Goal: Task Accomplishment & Management: Complete application form

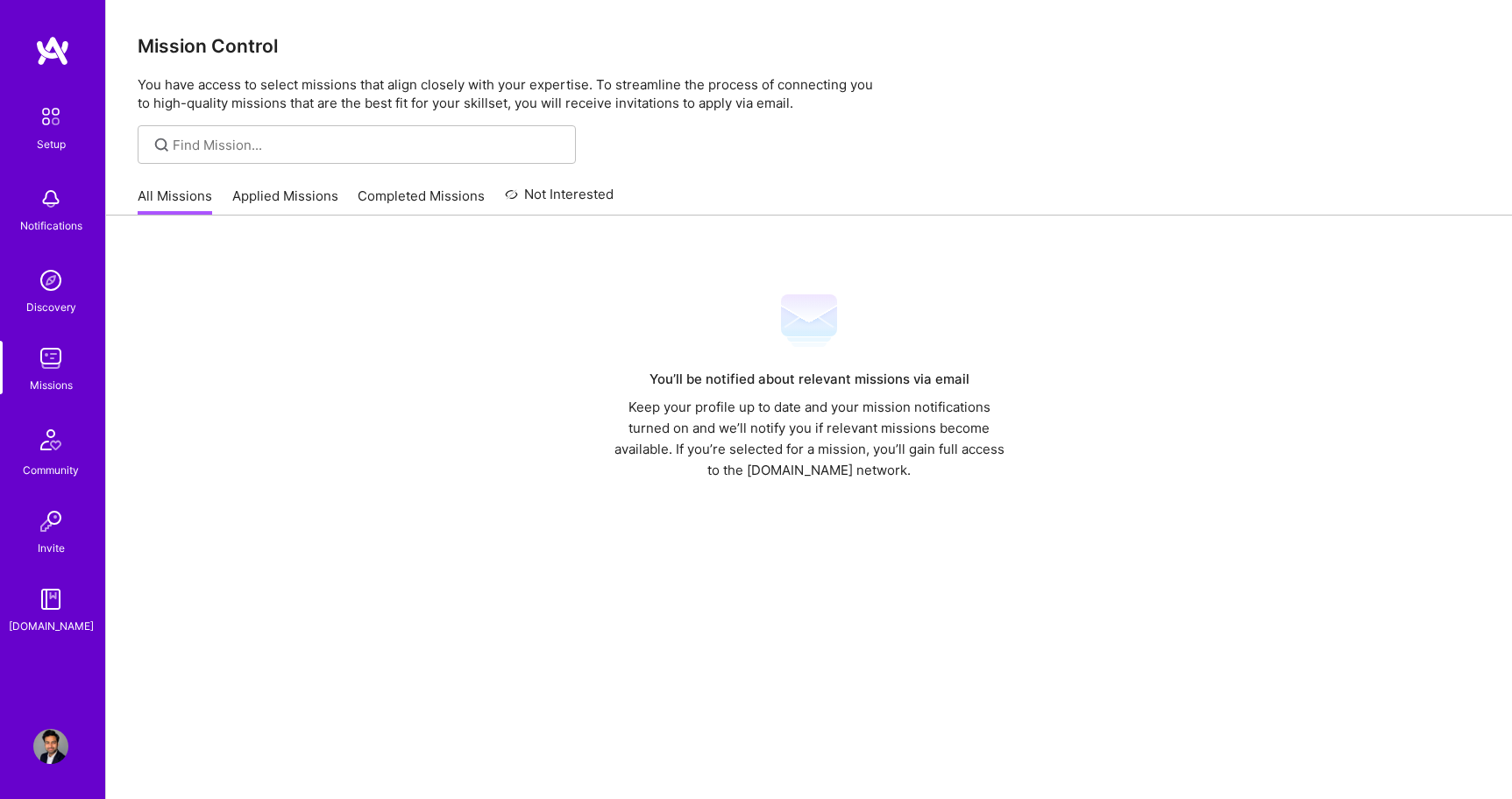
click at [174, 201] on link "All Missions" at bounding box center [175, 201] width 75 height 29
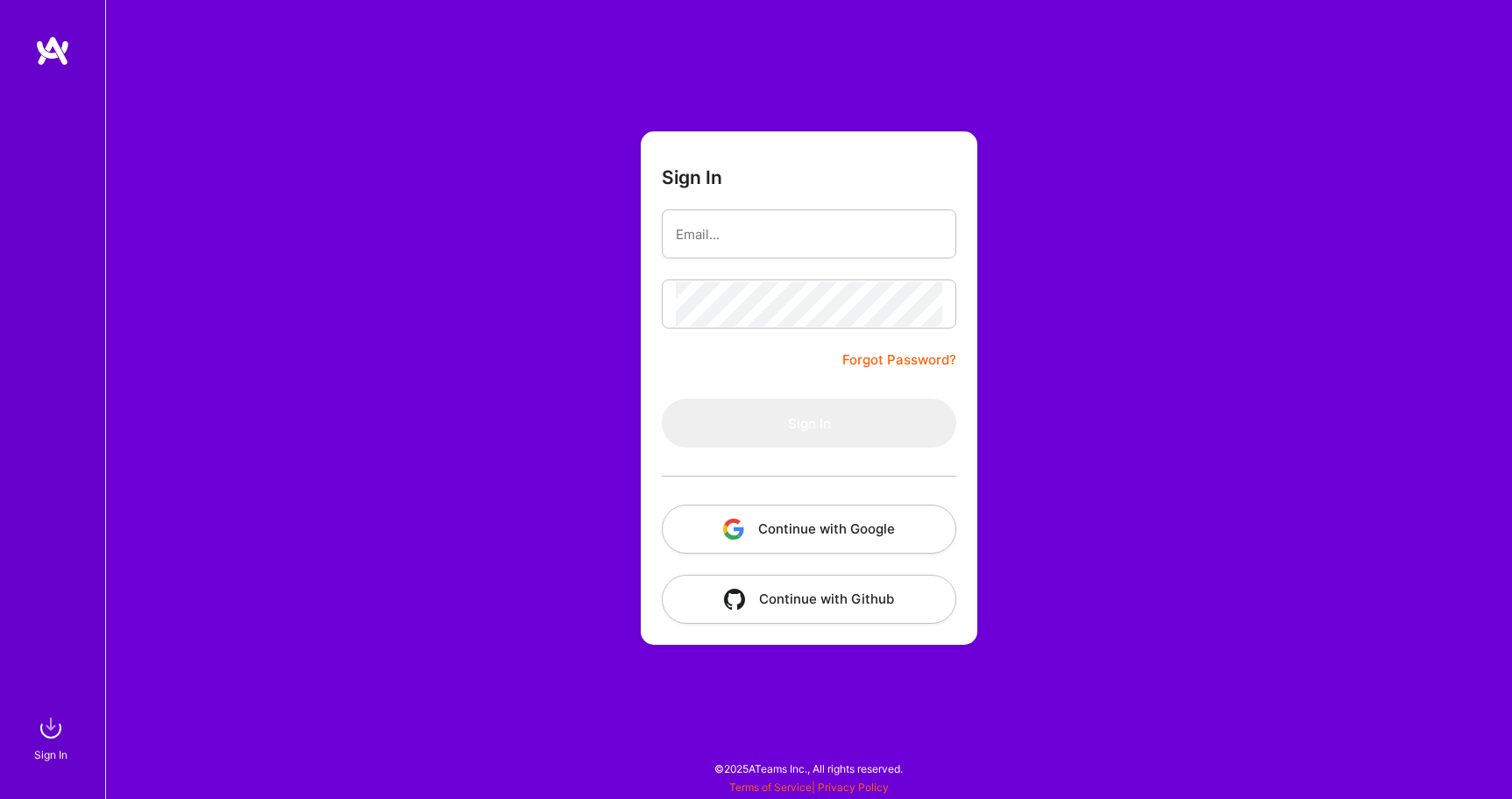
click at [804, 228] on input "email" at bounding box center [809, 234] width 267 height 45
type input "adilmubeenwork@gmail.com"
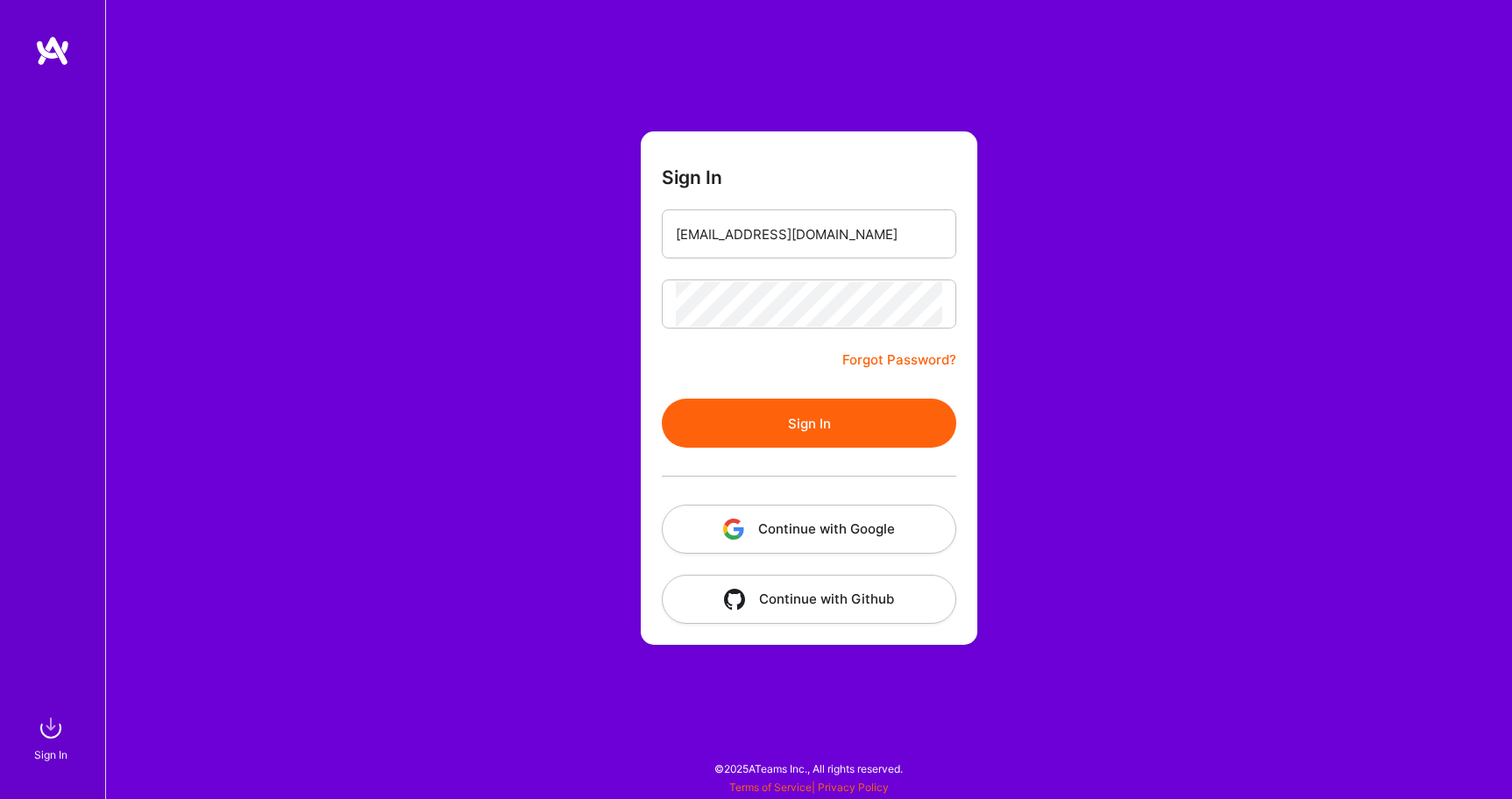
click at [797, 421] on button "Sign In" at bounding box center [809, 424] width 294 height 49
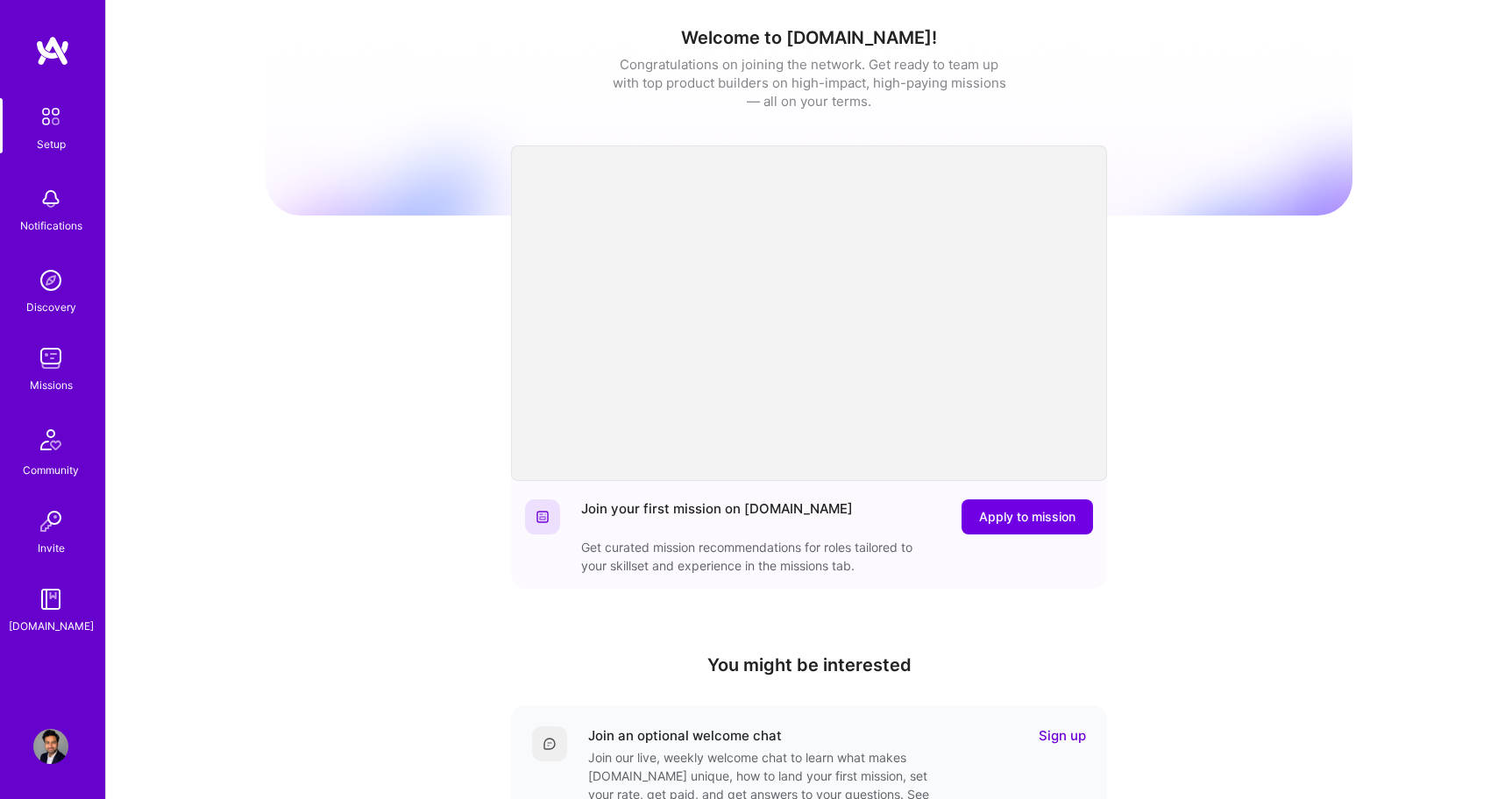
click at [56, 366] on img at bounding box center [50, 358] width 35 height 35
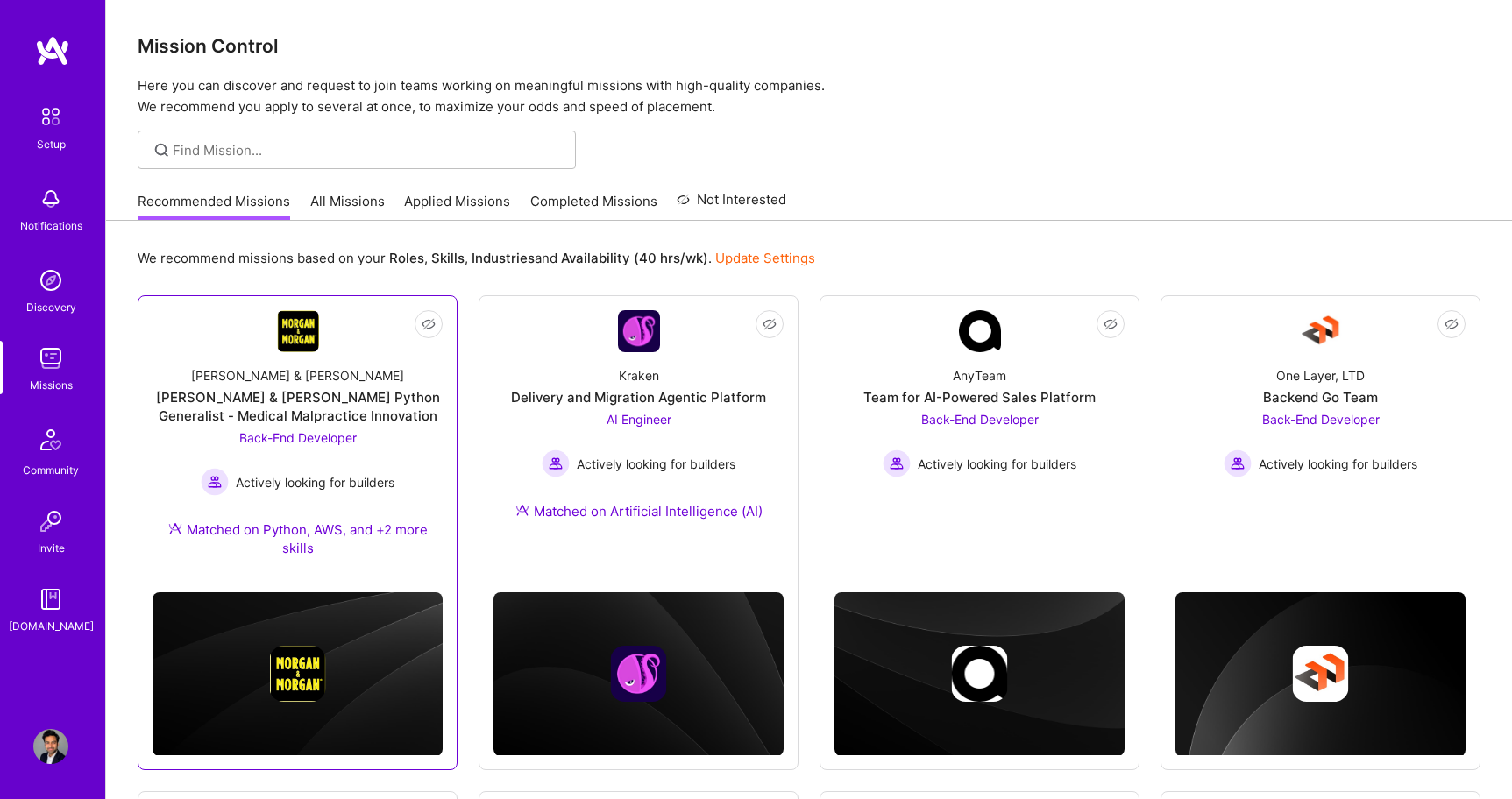
click at [304, 399] on div "Morgan & Morgan Python Generalist - Medical Malpractice Innovation" at bounding box center [298, 406] width 291 height 37
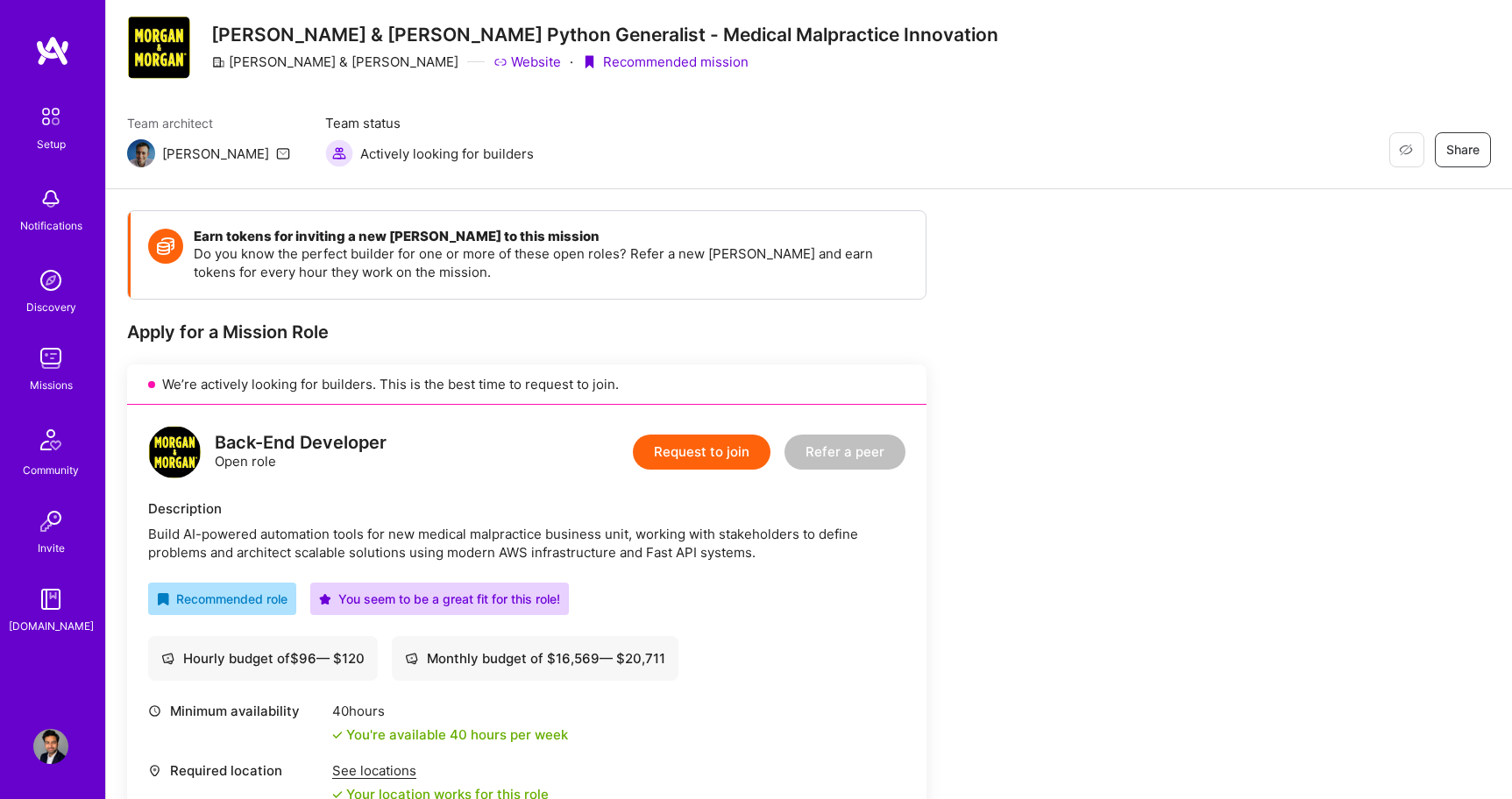
scroll to position [35, 0]
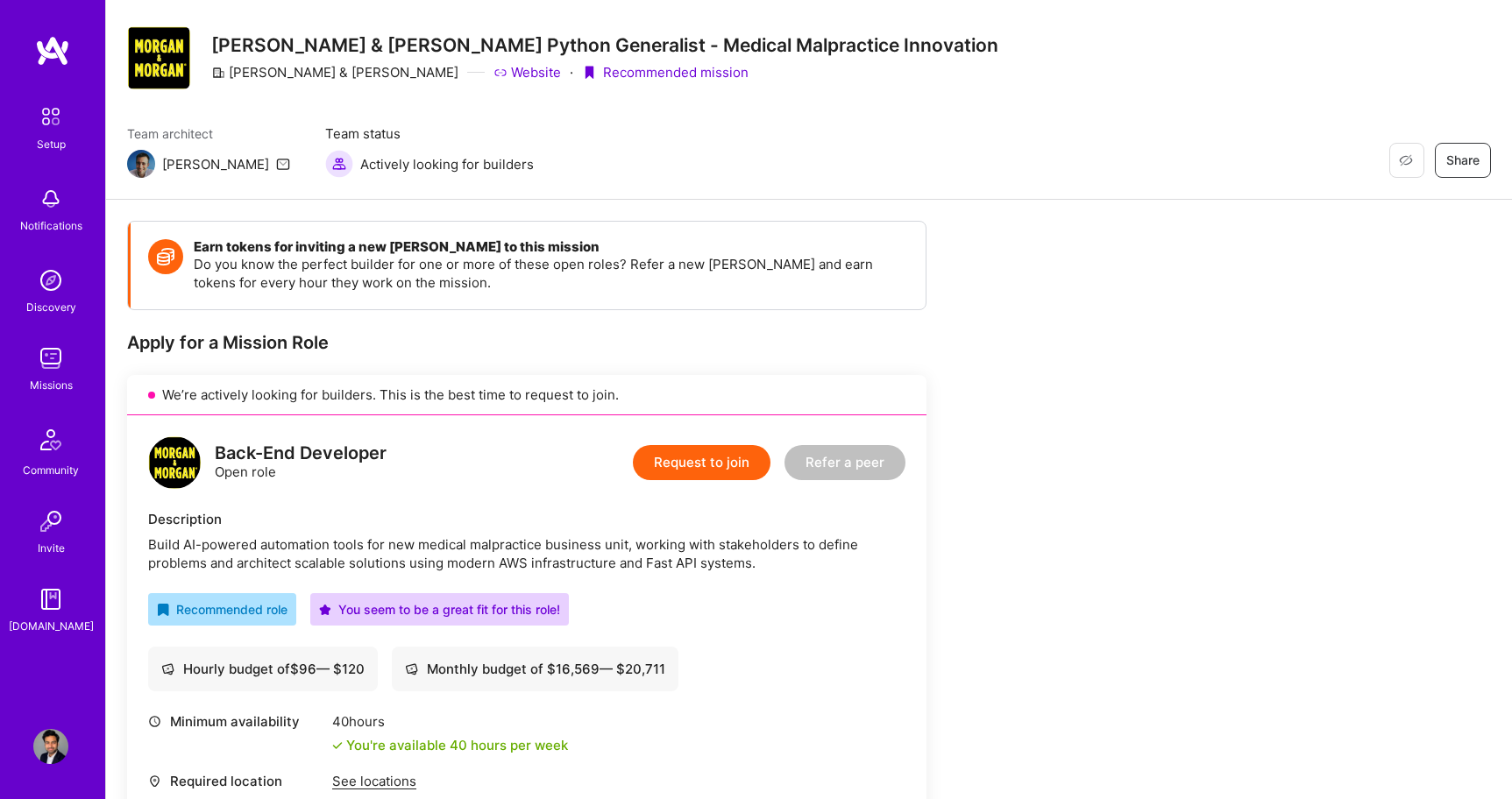
click at [276, 164] on icon at bounding box center [282, 163] width 14 height 14
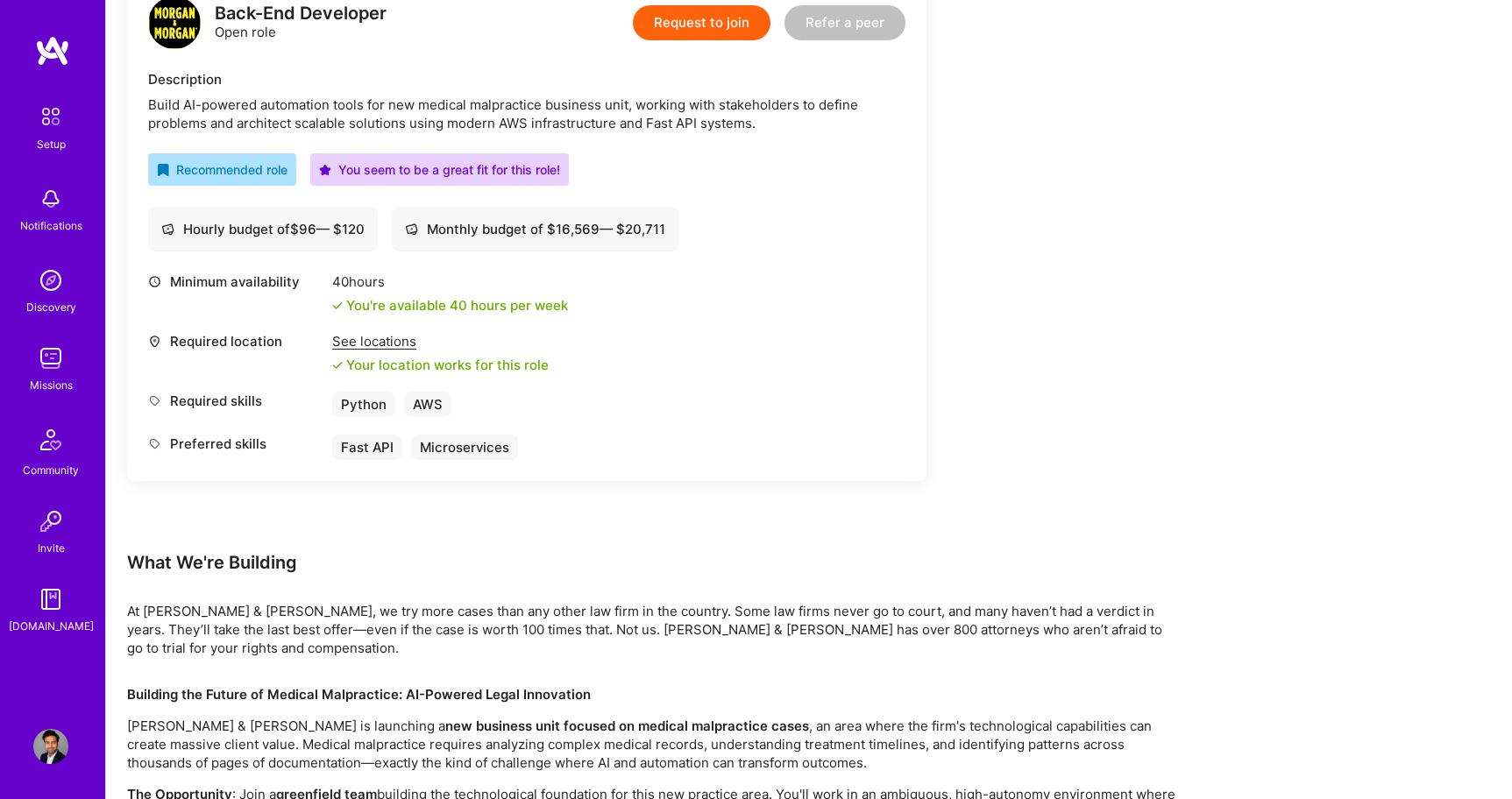
scroll to position [467, 0]
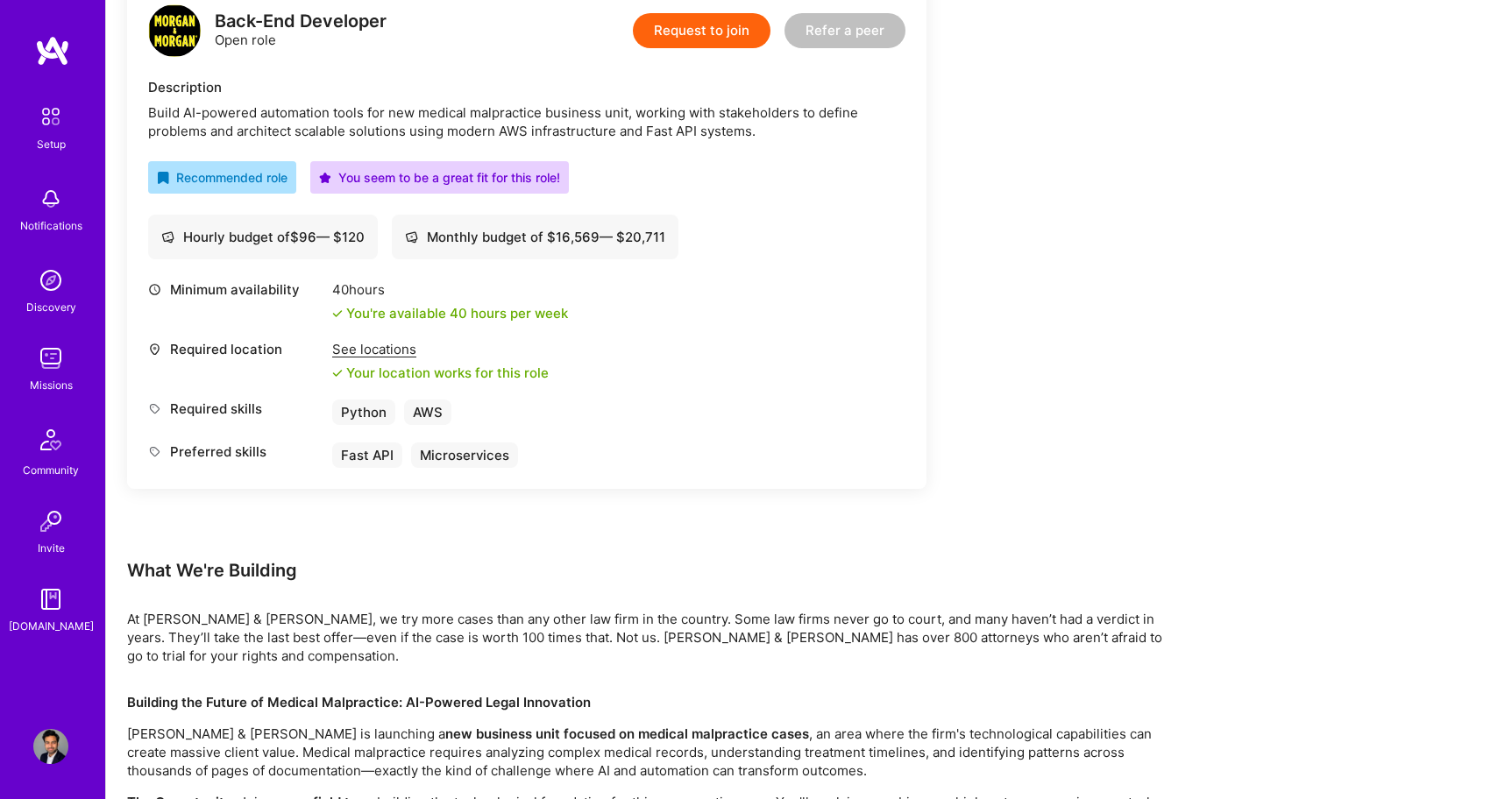
click at [923, 479] on div "Back-End Developer Open role Request to join Refer a peer Description Build AI-…" at bounding box center [526, 237] width 799 height 506
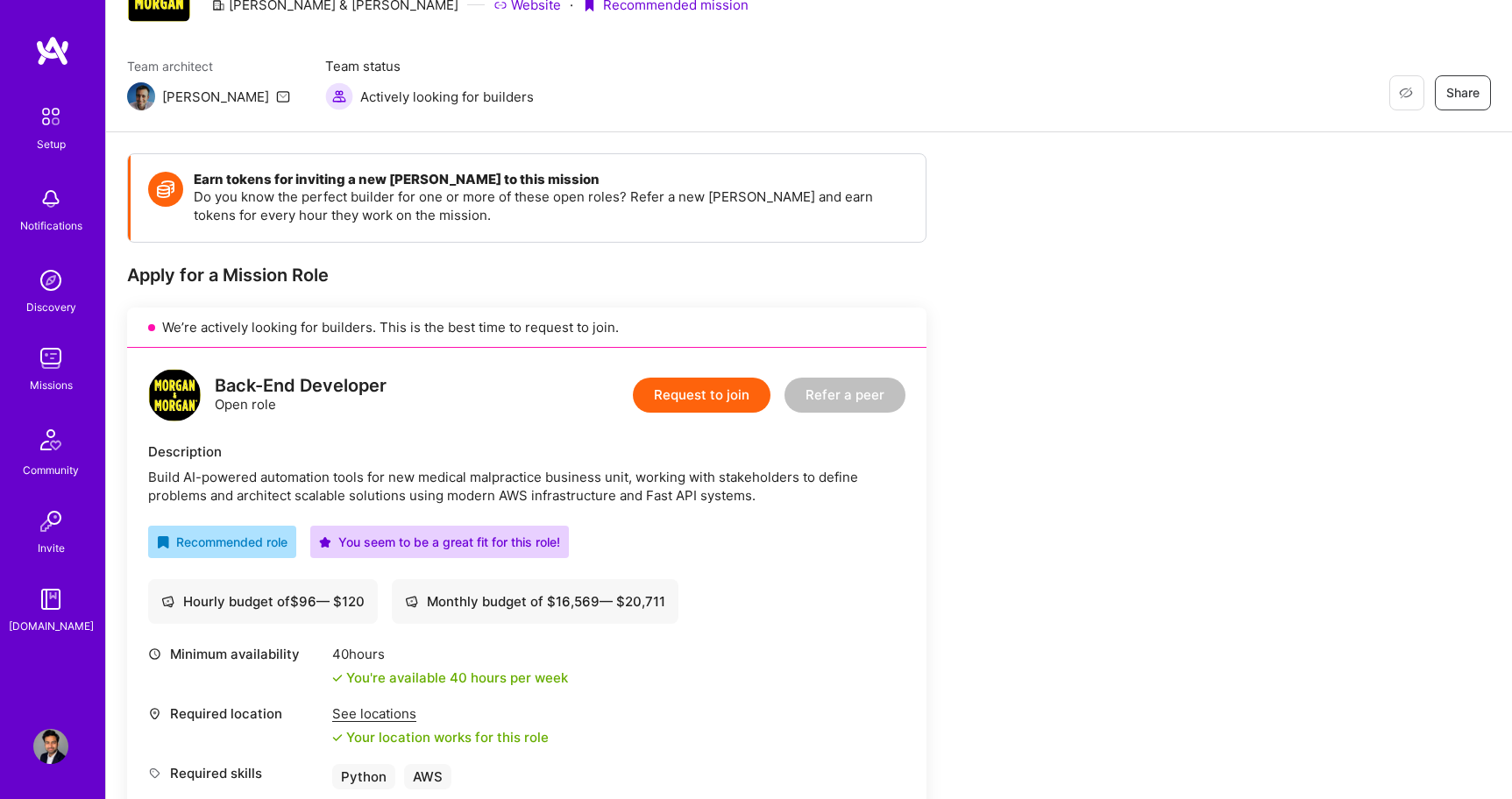
scroll to position [0, 0]
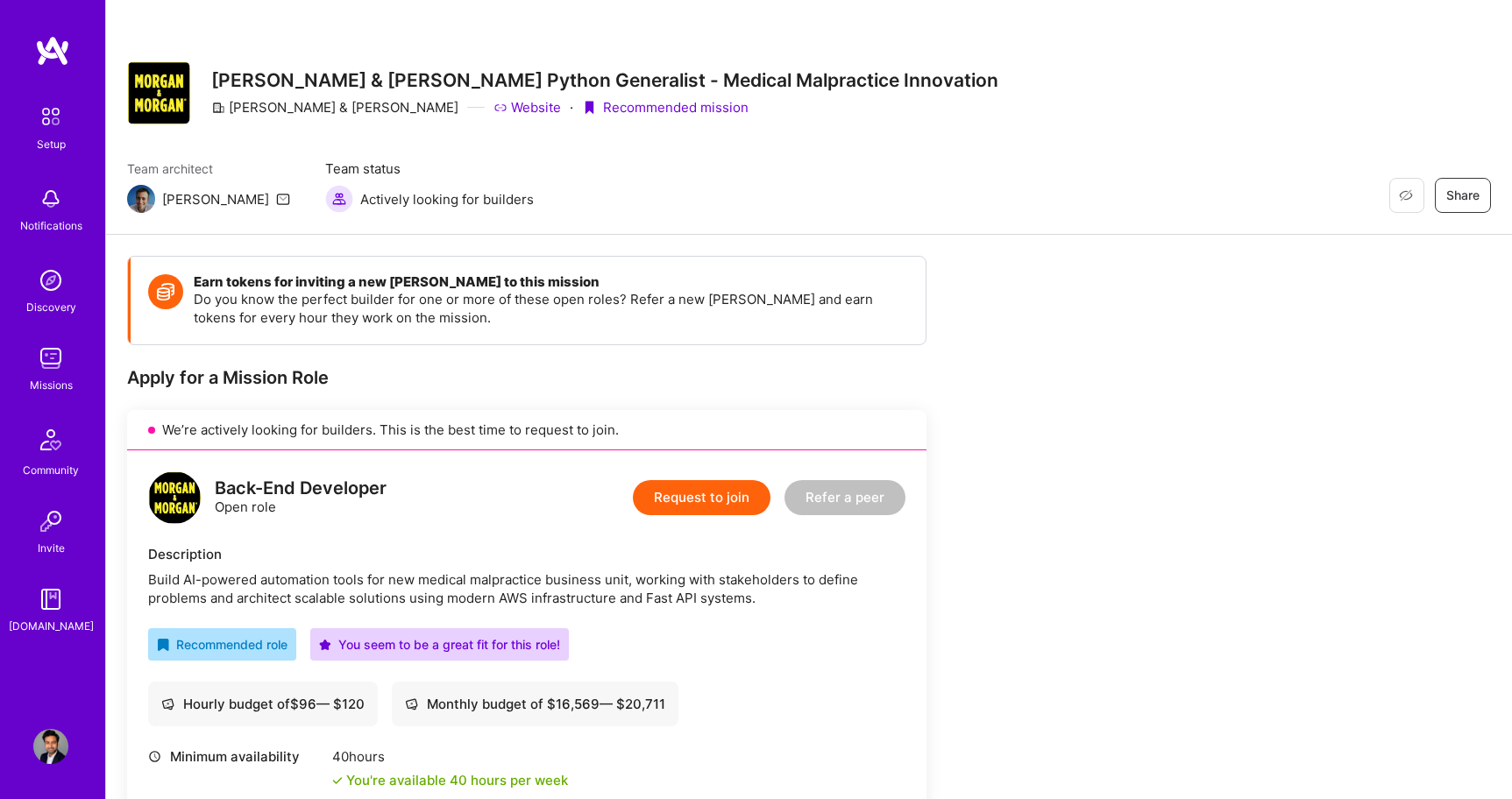
click at [925, 414] on div "We’re actively looking for builders. This is the best time to request to join." at bounding box center [526, 430] width 799 height 40
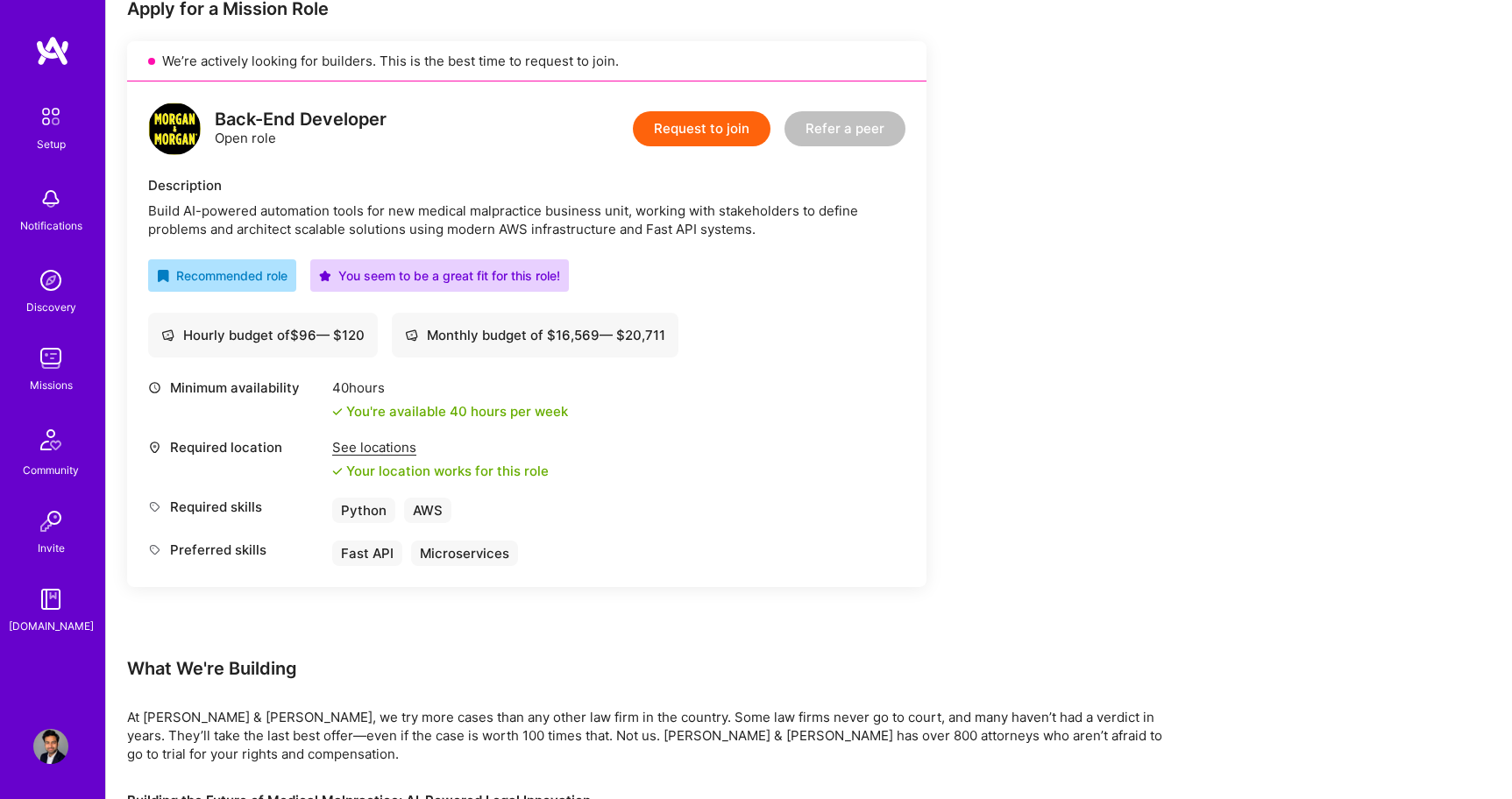
scroll to position [272, 0]
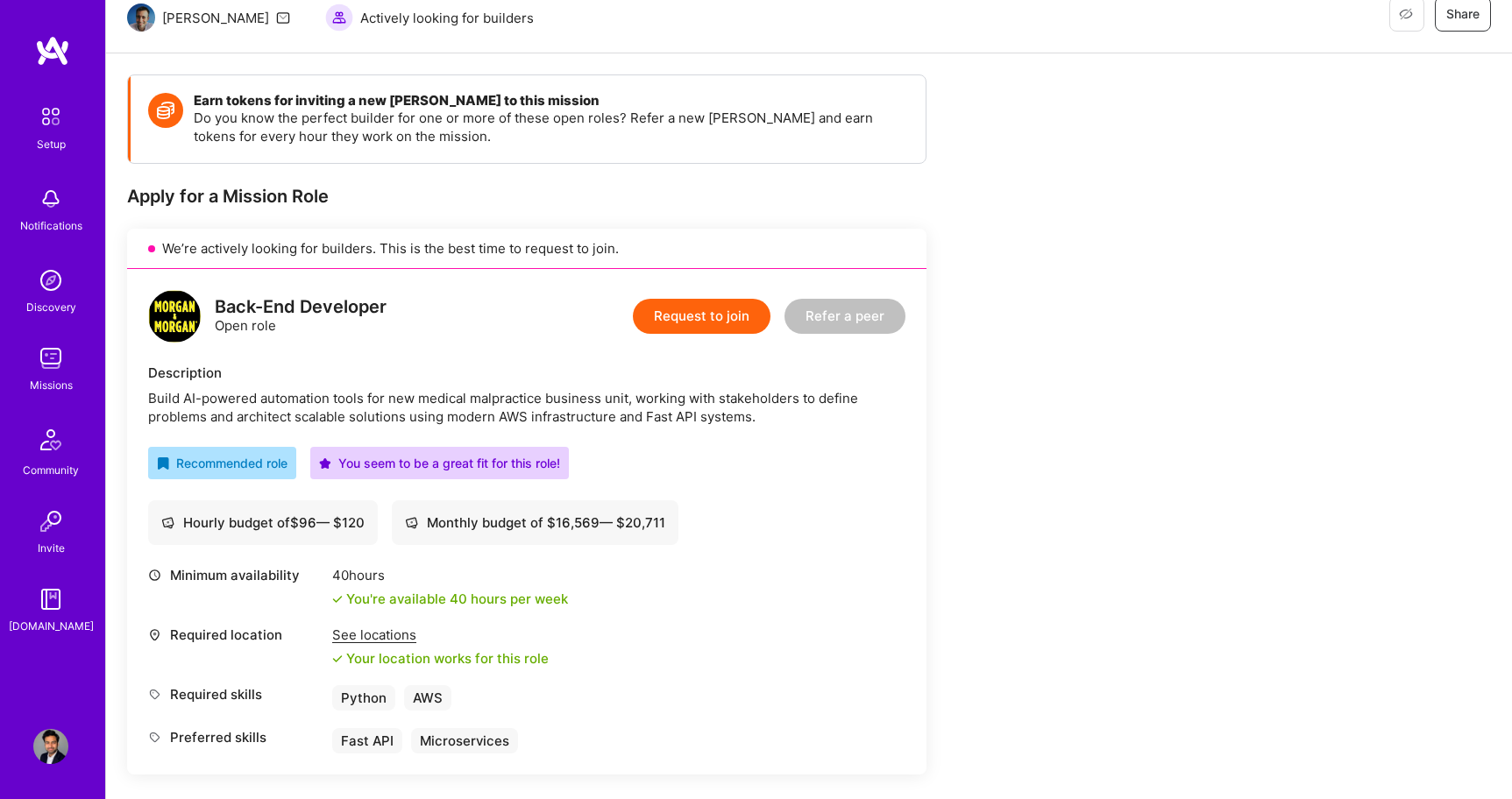
scroll to position [0, 0]
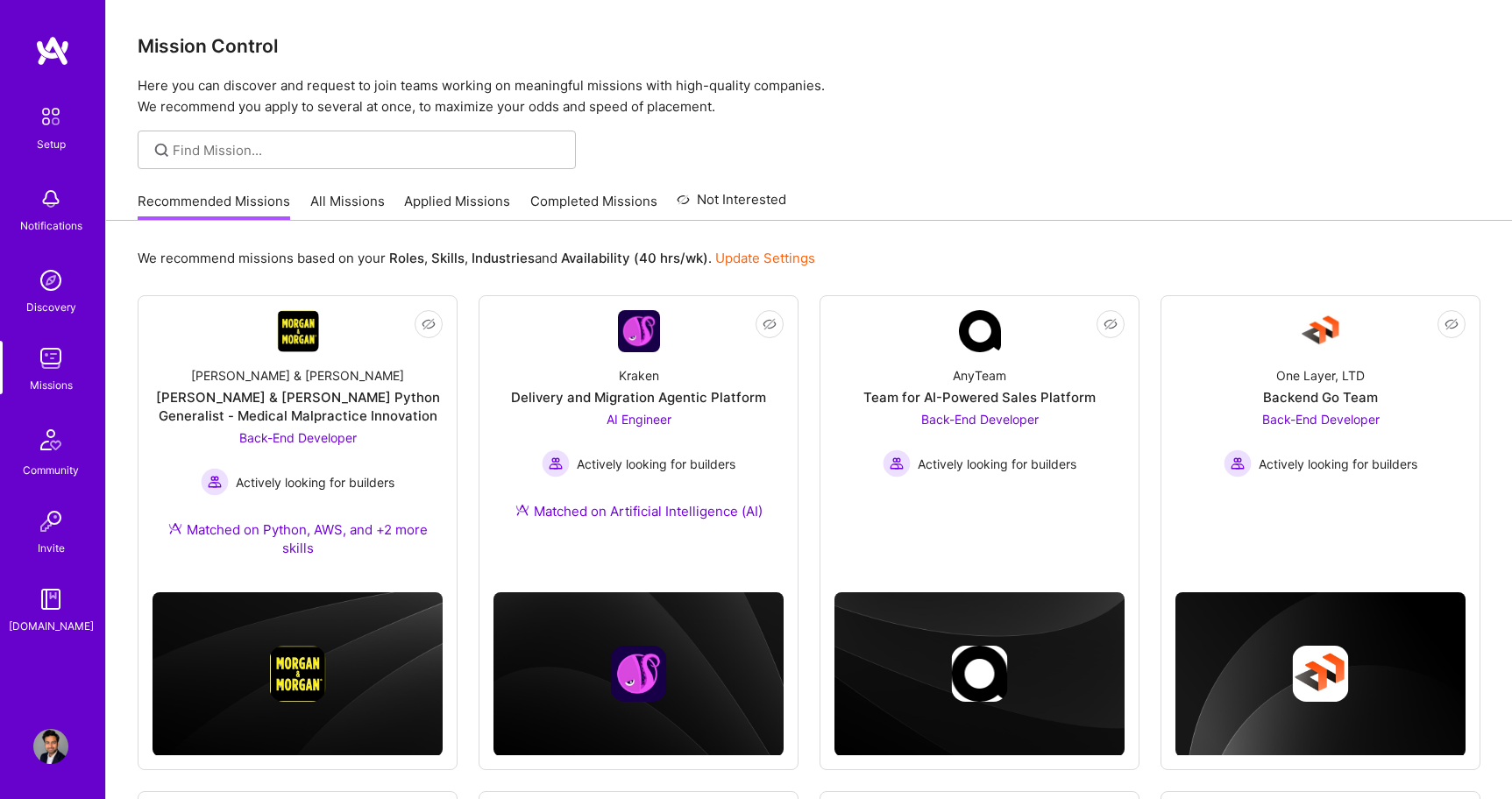
click at [334, 203] on link "All Missions" at bounding box center [348, 206] width 75 height 29
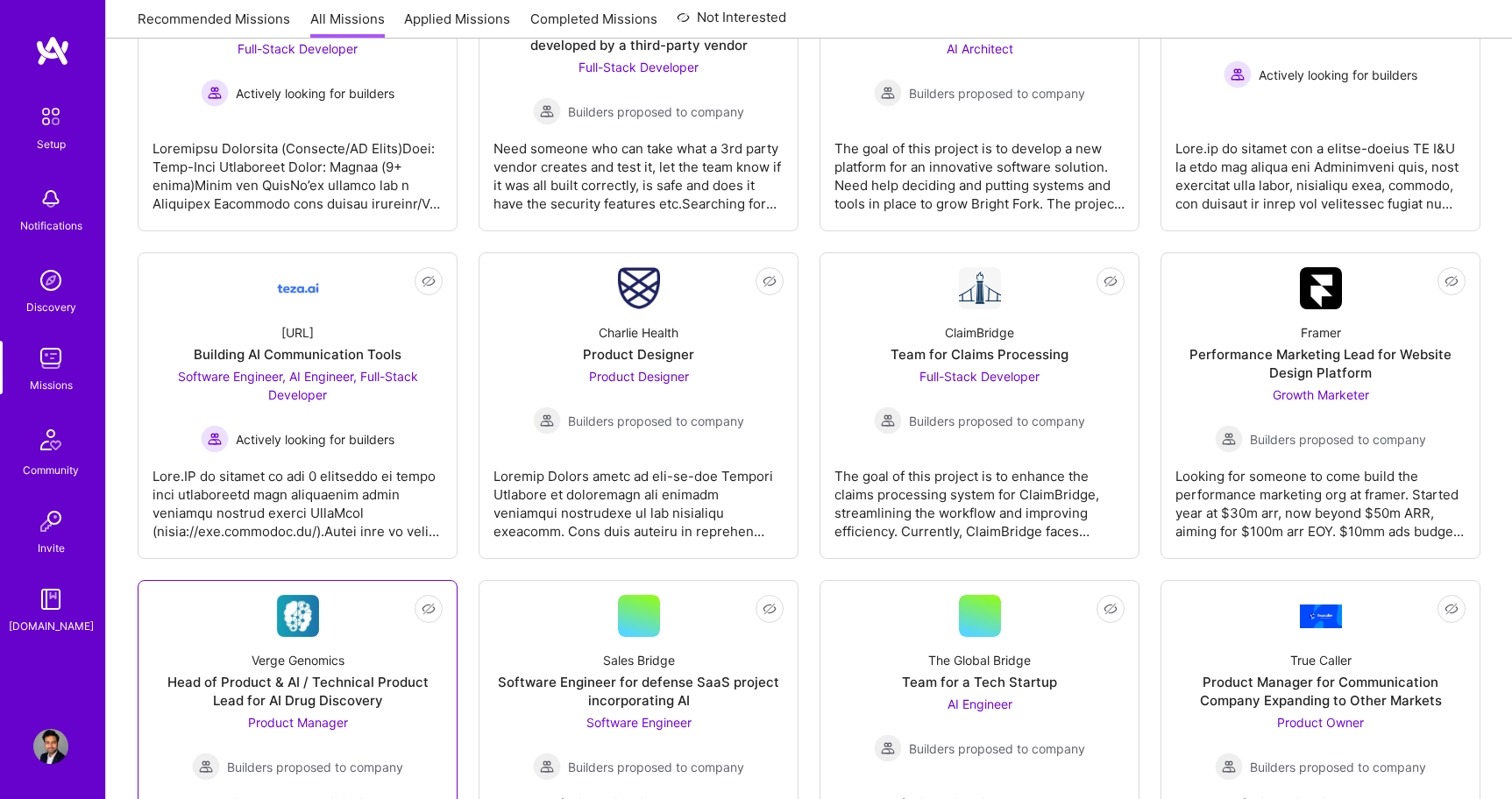
scroll to position [2121, 0]
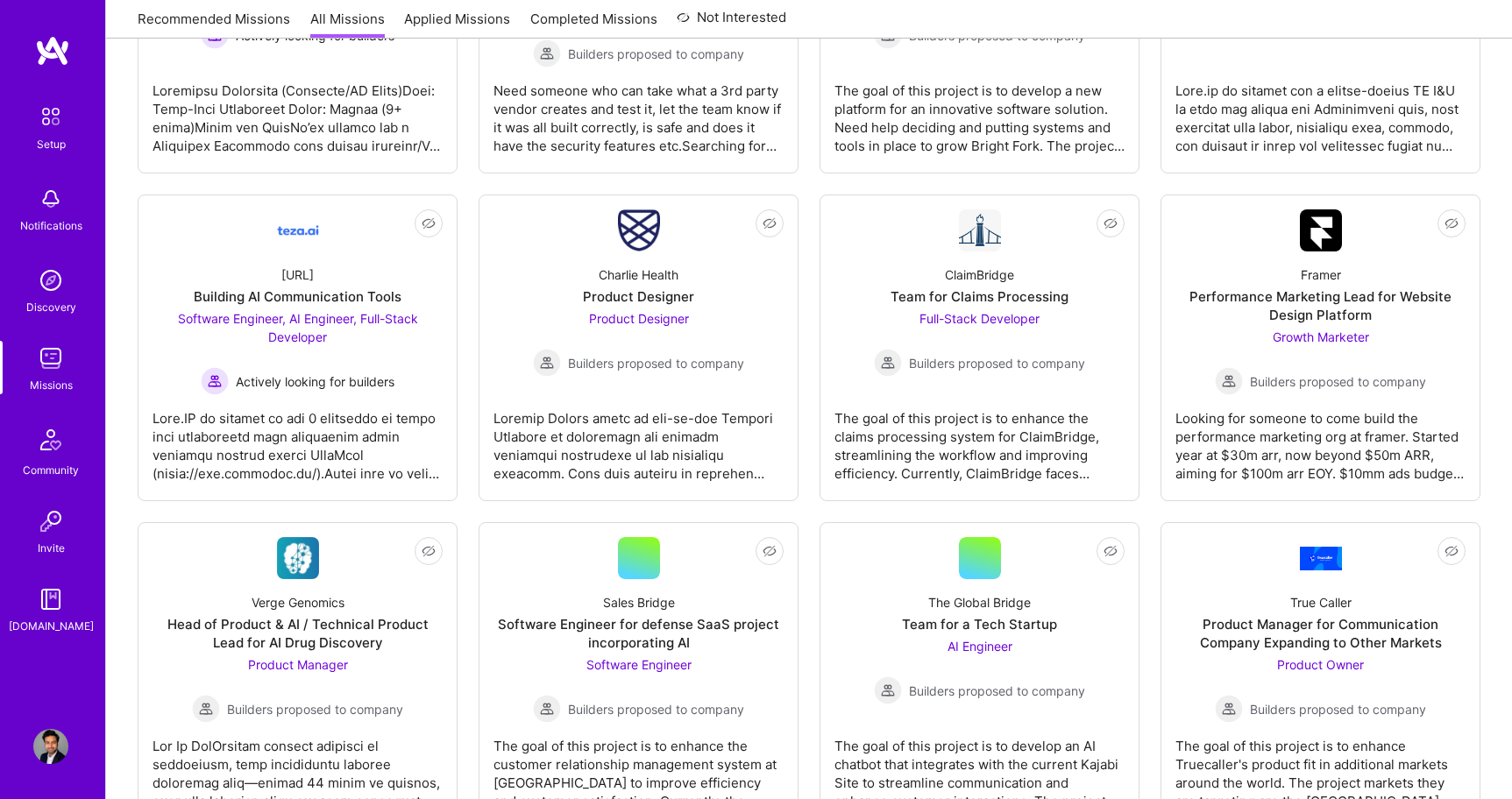
click at [460, 520] on div "Not Interested Cercle.ai Data Engineer for Healthcare Data Ingestion Data Engin…" at bounding box center [809, 156] width 1343 height 3893
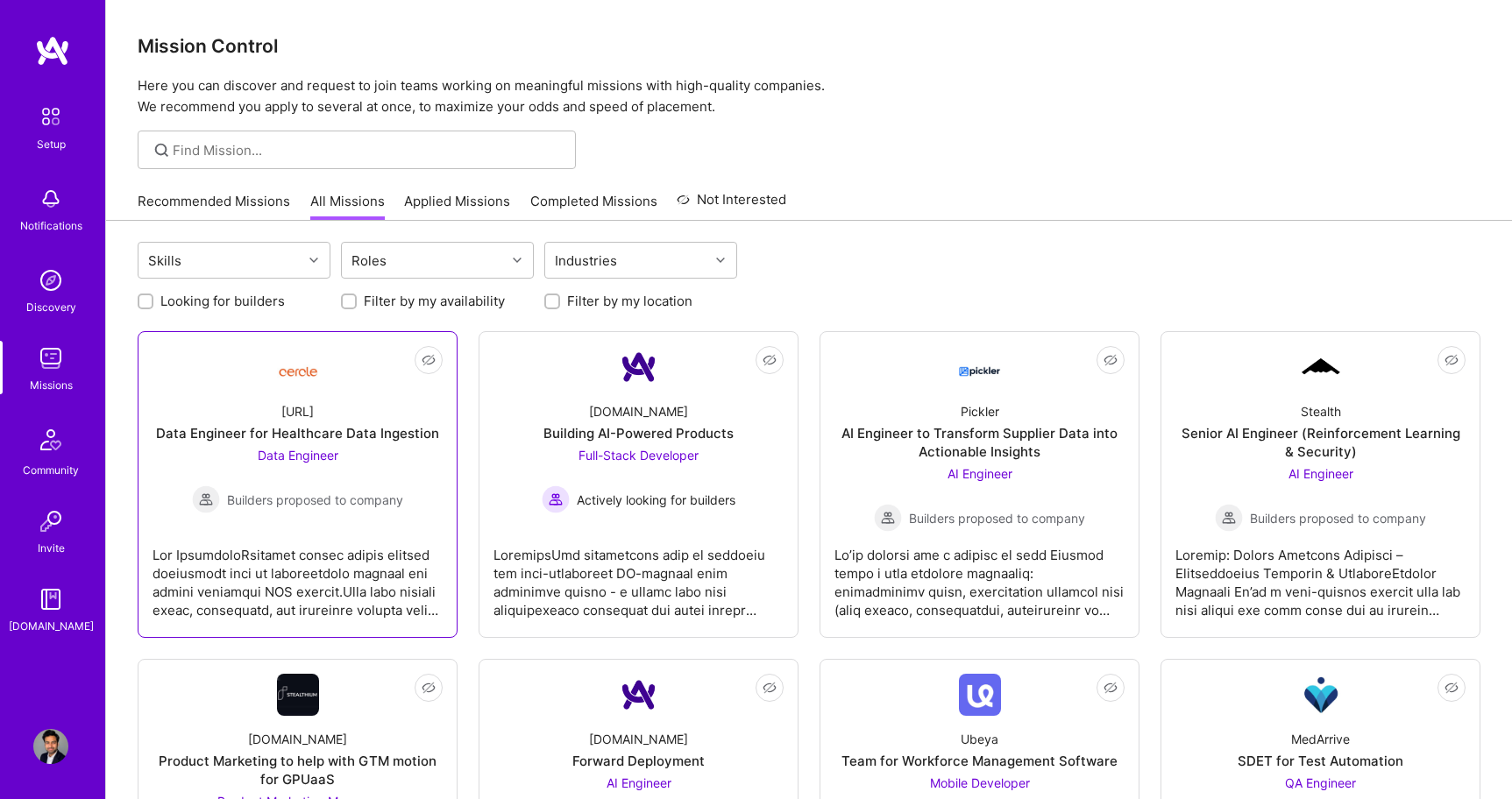
scroll to position [1, 0]
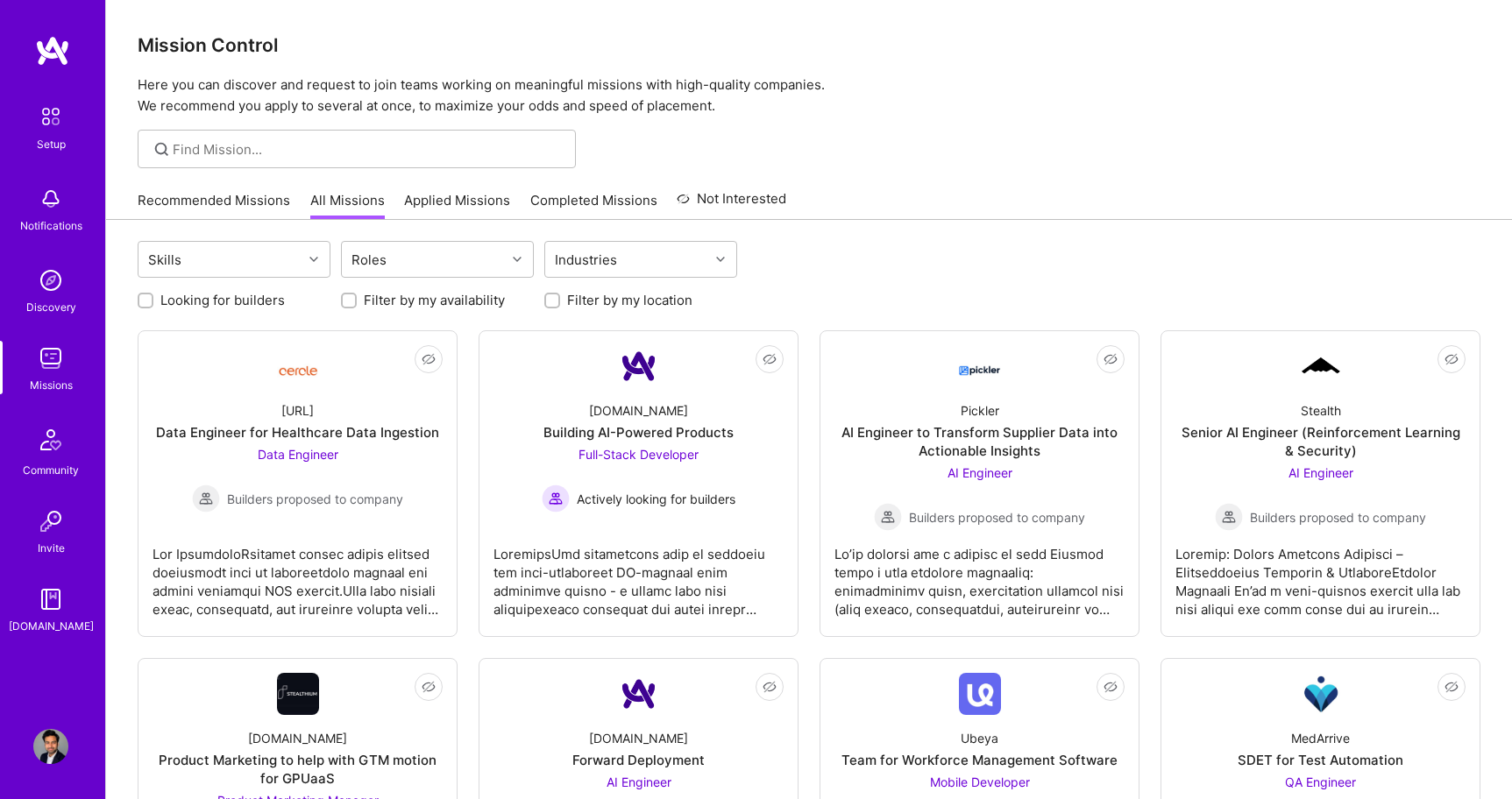
click at [243, 298] on label "Looking for builders" at bounding box center [223, 300] width 124 height 18
click at [153, 298] on input "Looking for builders" at bounding box center [146, 300] width 12 height 12
checkbox input "true"
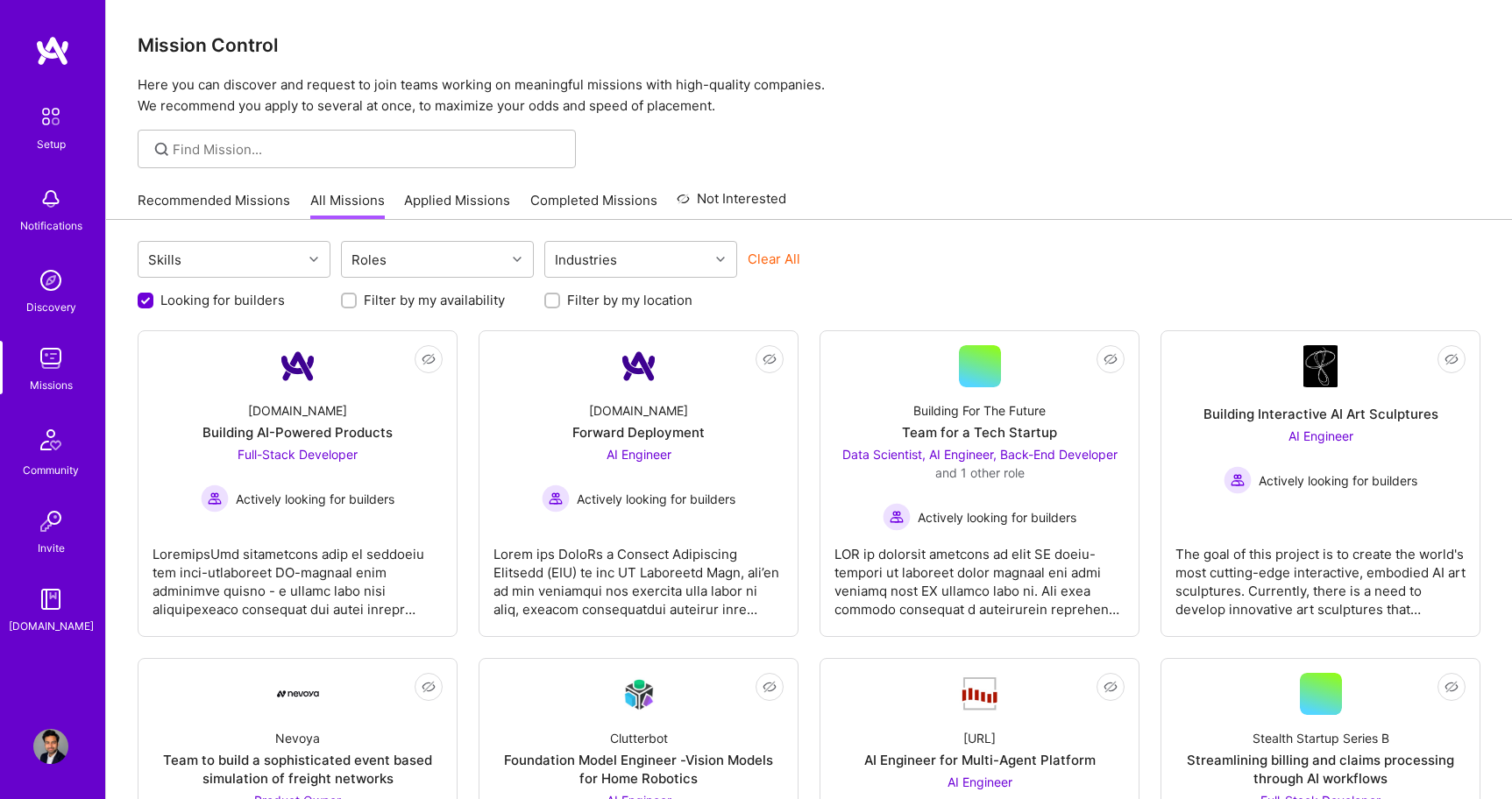
scroll to position [0, 0]
click at [978, 427] on div "Team for a Tech Startup" at bounding box center [979, 432] width 155 height 18
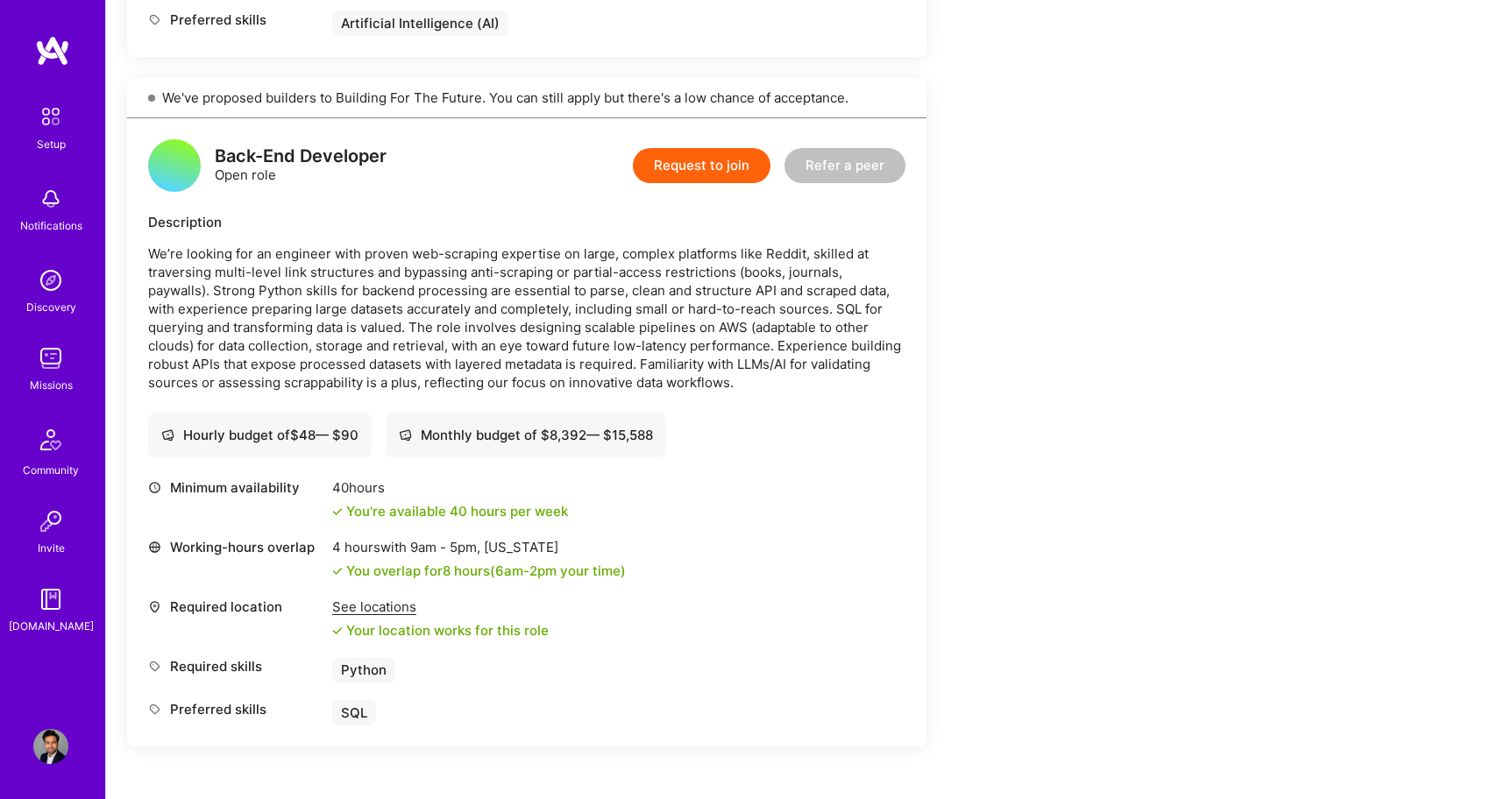
scroll to position [1807, 0]
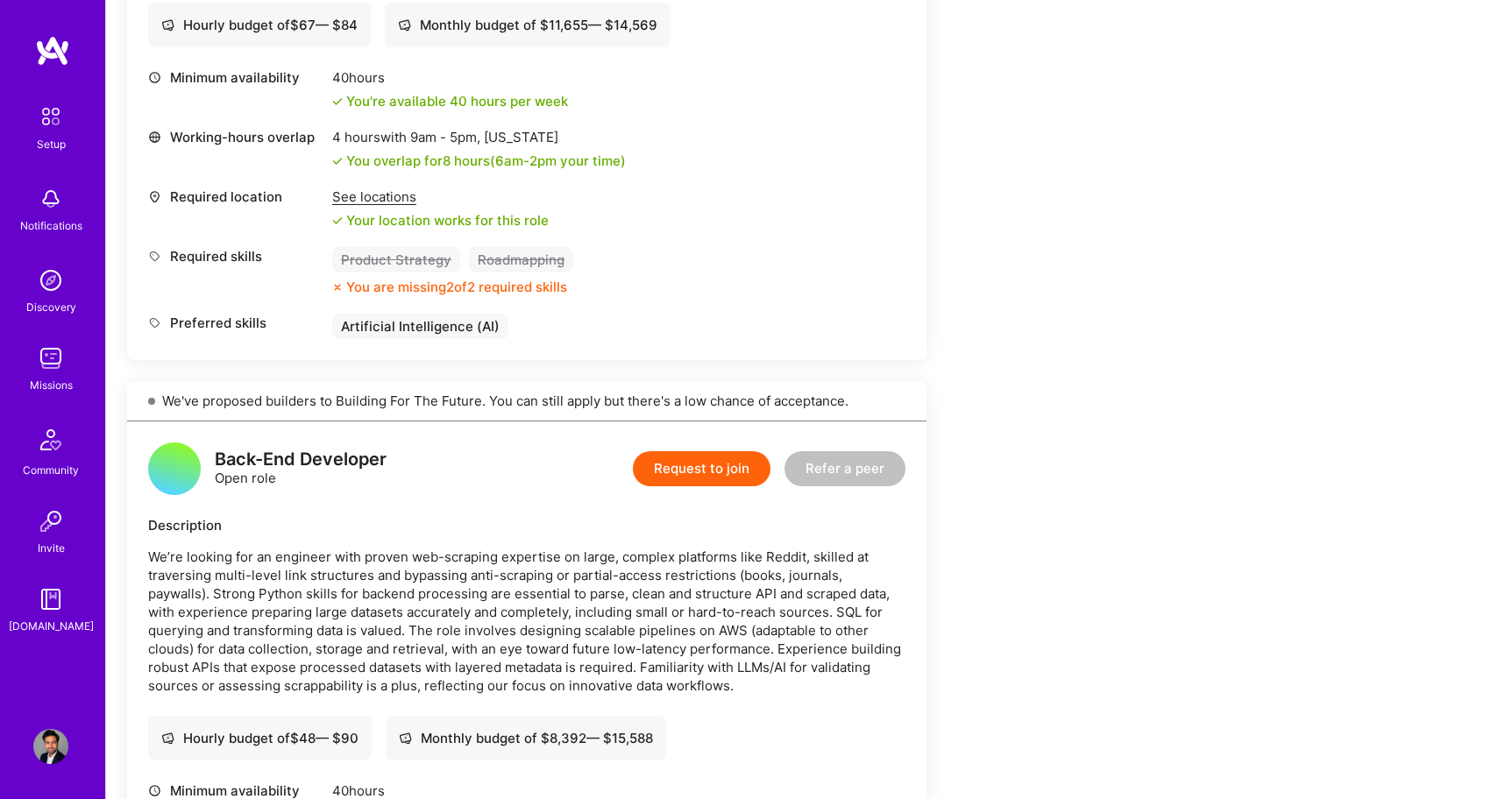
click at [736, 474] on button "Request to join" at bounding box center [702, 468] width 138 height 35
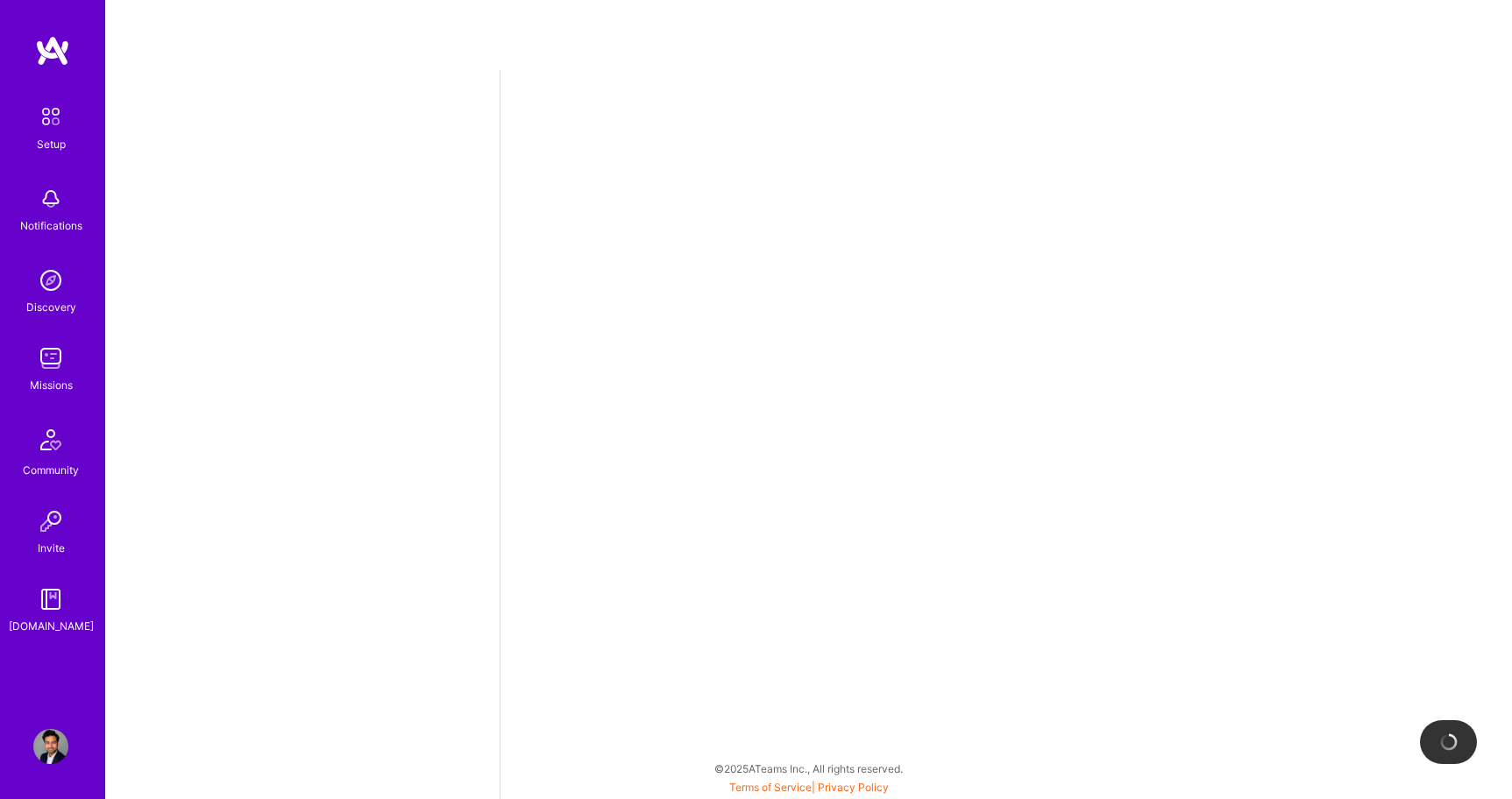
select select "US"
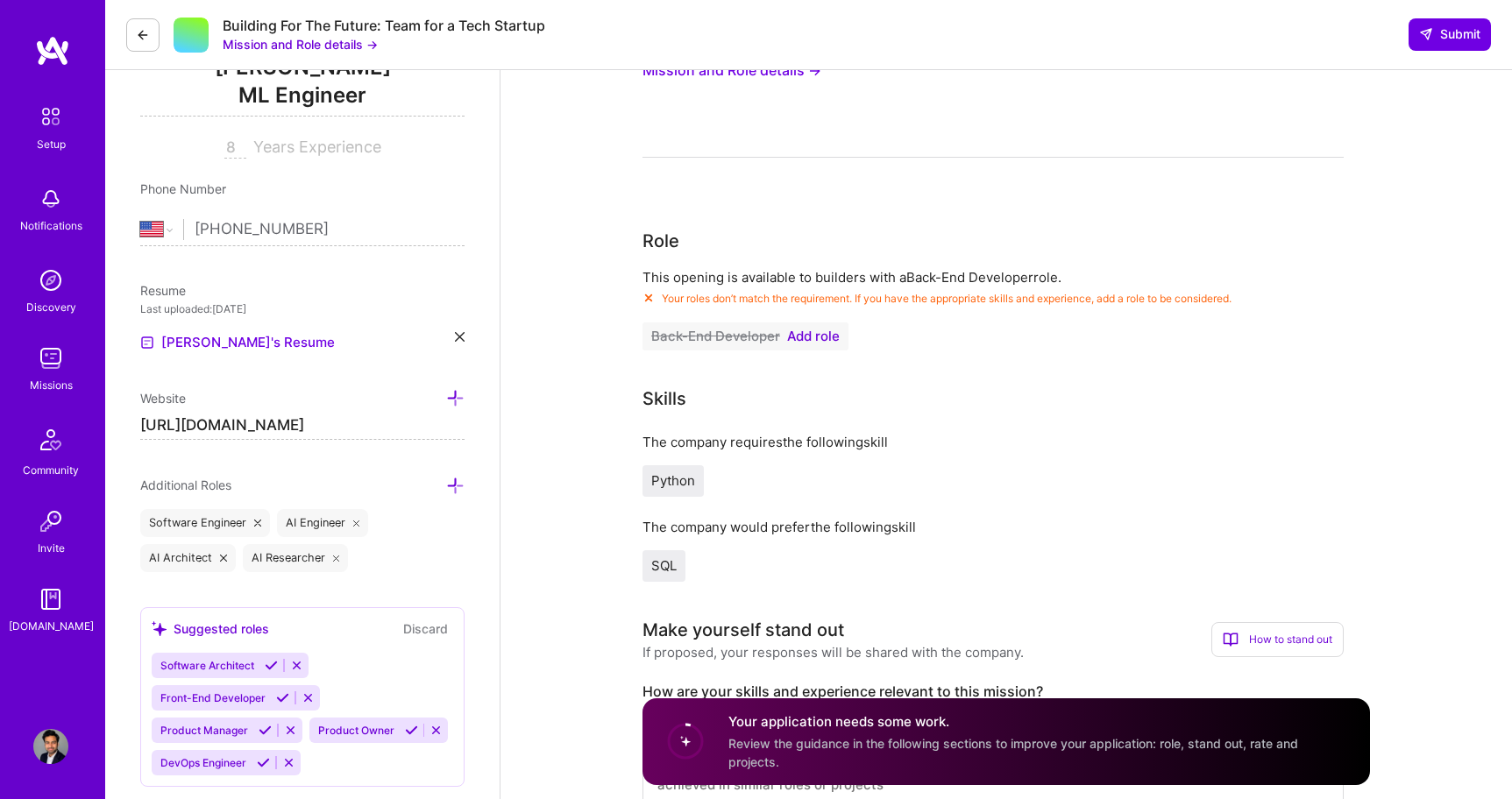
scroll to position [257, 0]
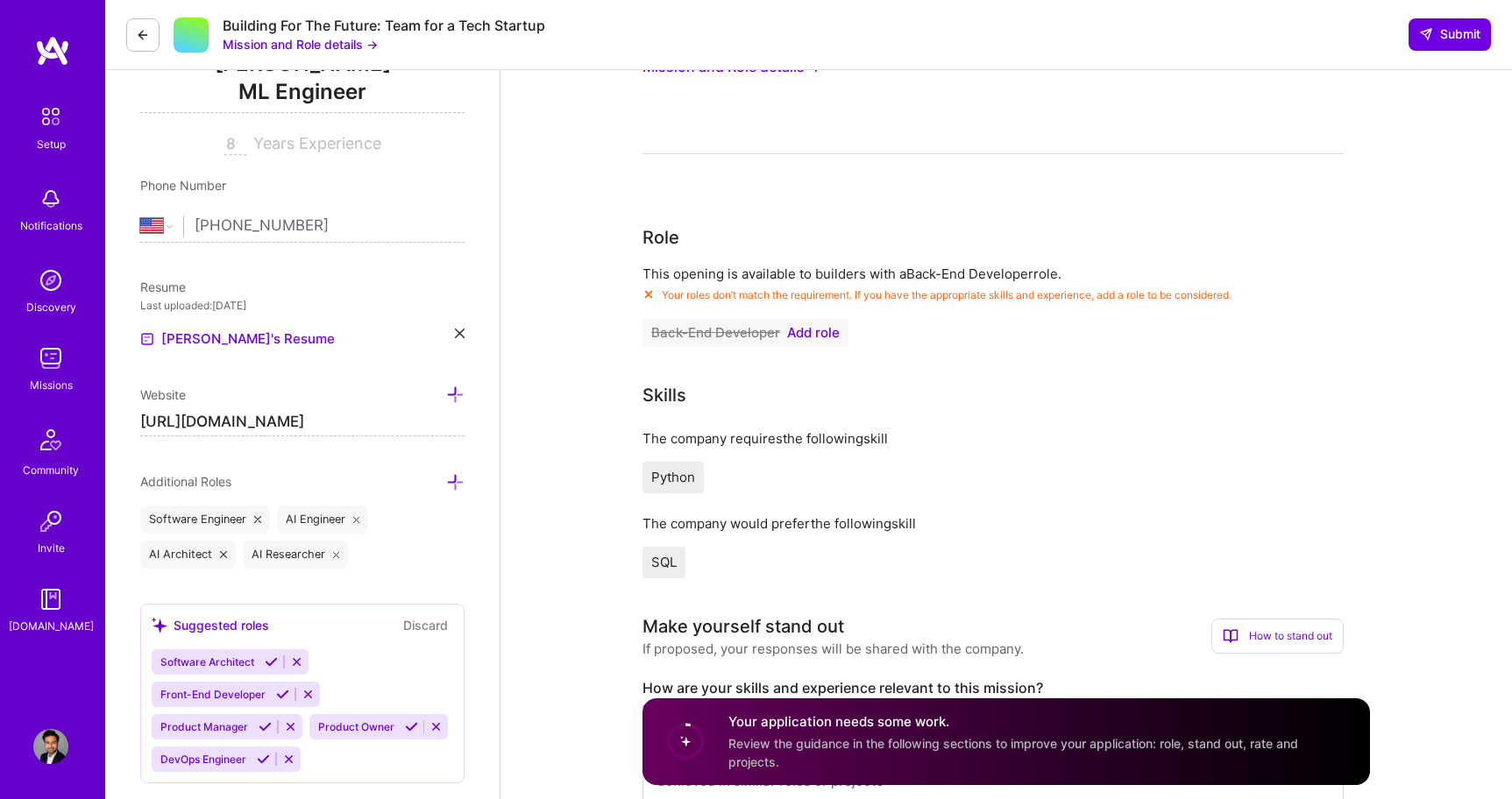
click at [812, 331] on span "Add role" at bounding box center [814, 332] width 53 height 14
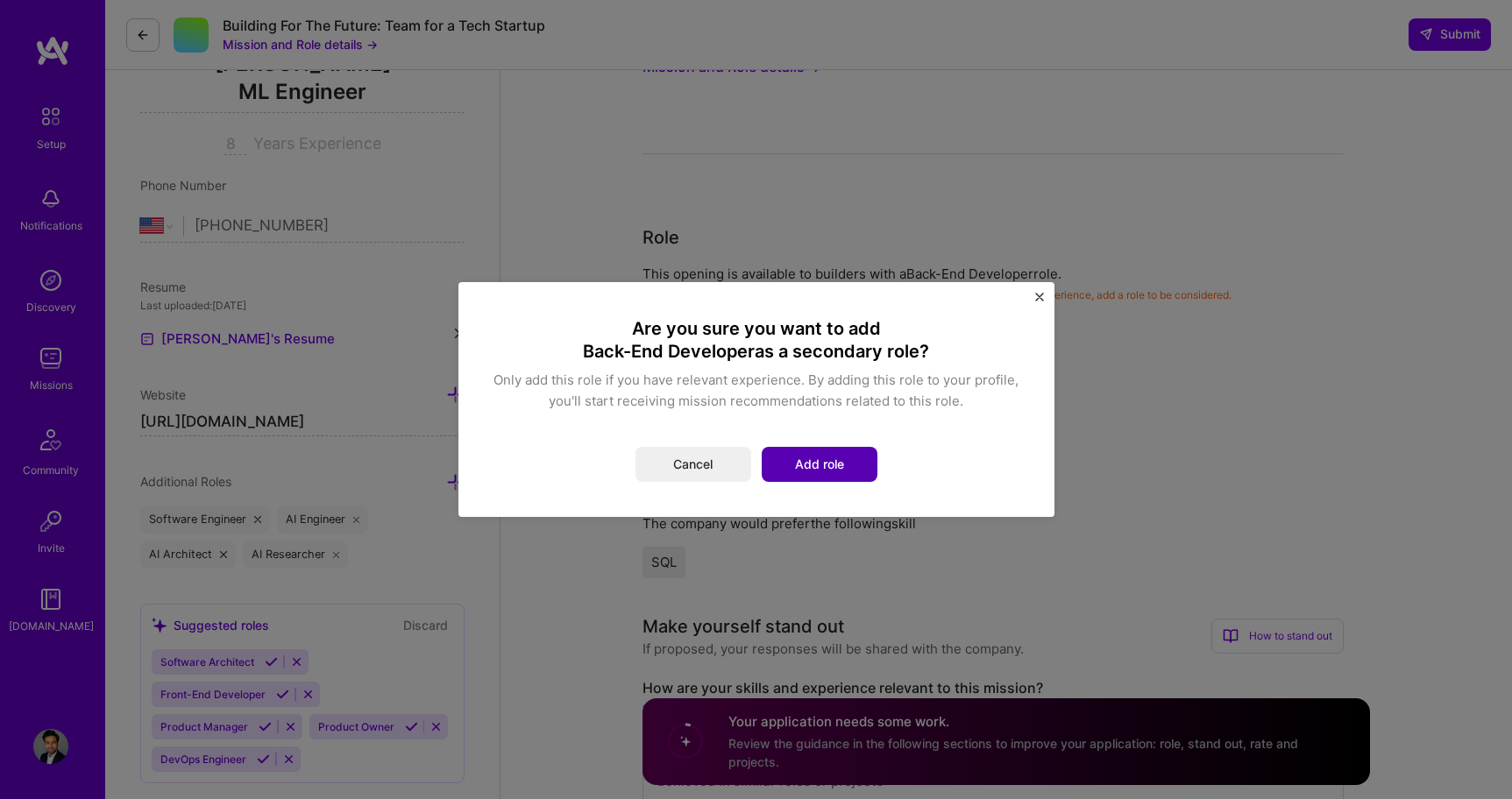
click at [804, 453] on button "Add role" at bounding box center [819, 464] width 116 height 35
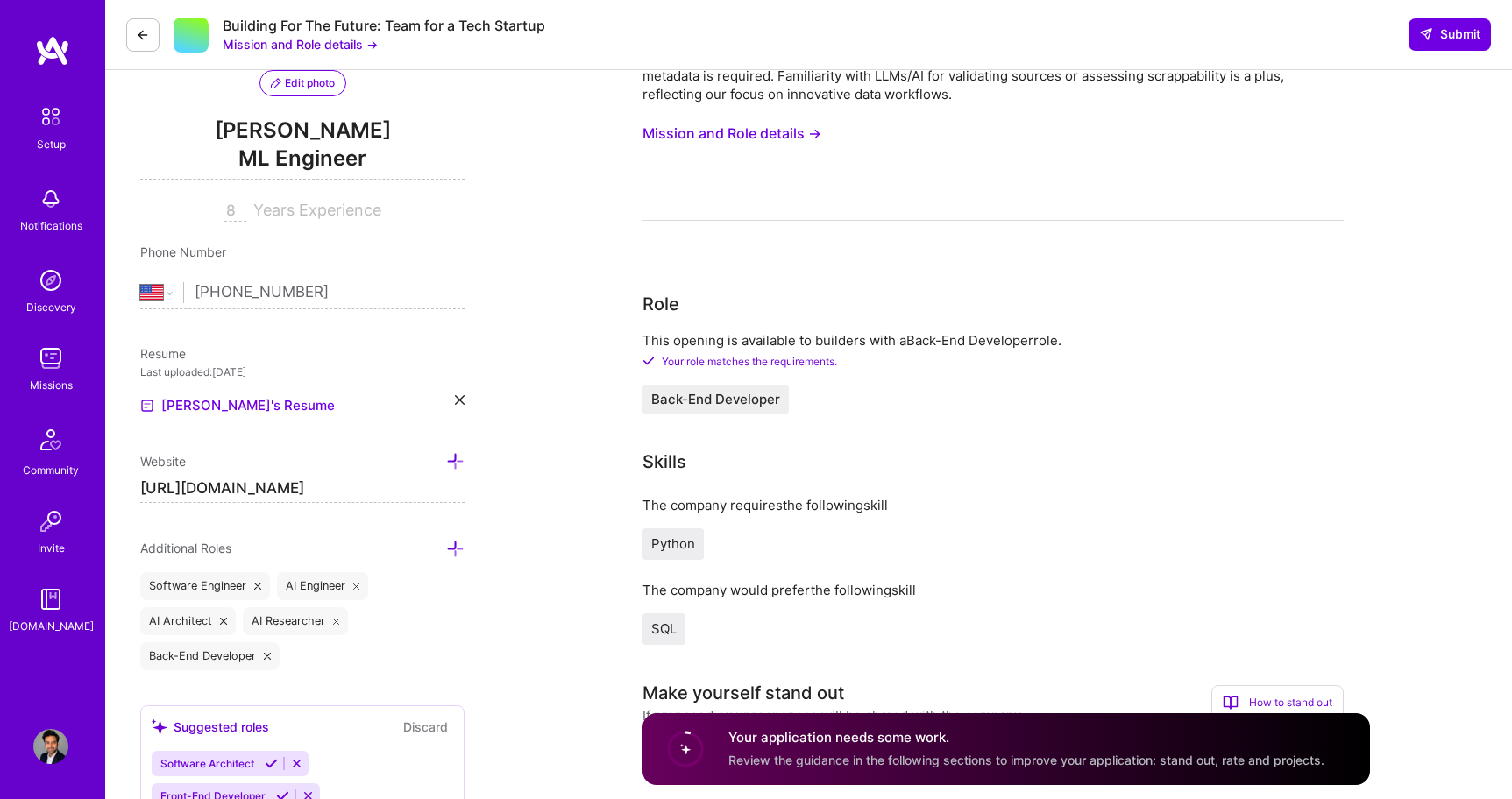
scroll to position [0, 0]
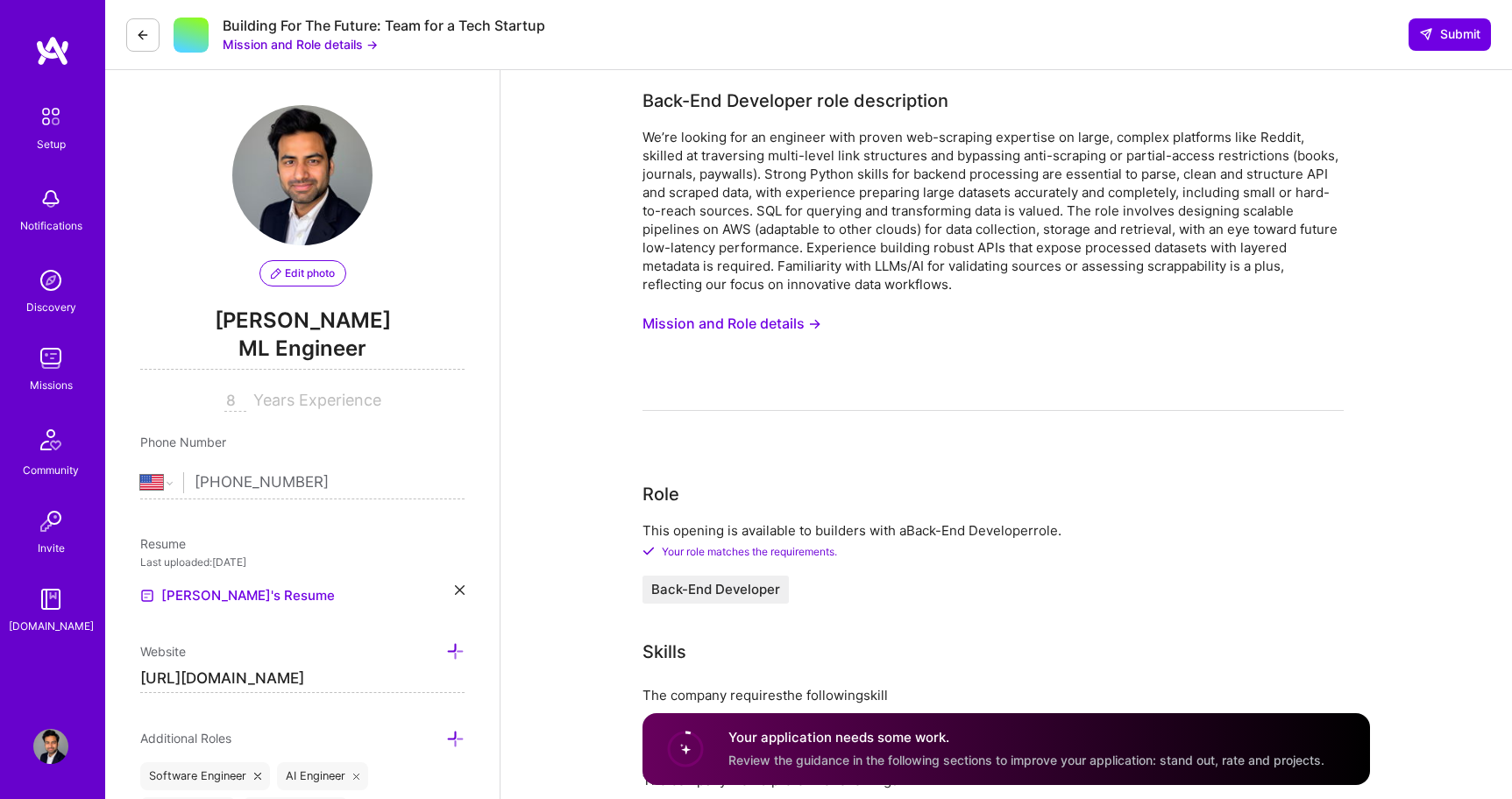
click at [130, 35] on button at bounding box center [143, 35] width 33 height 33
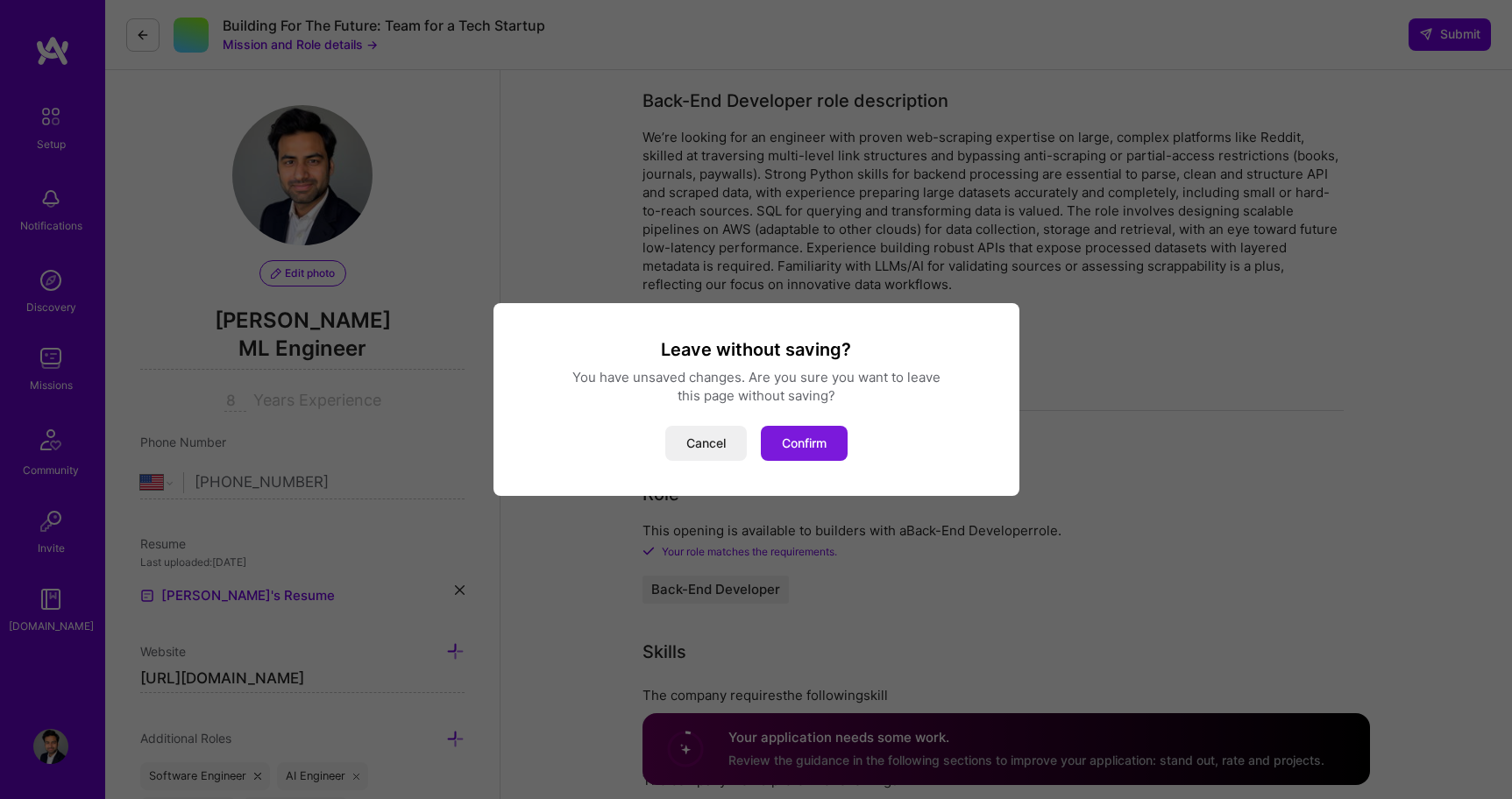
click at [801, 435] on button "Confirm" at bounding box center [804, 443] width 87 height 35
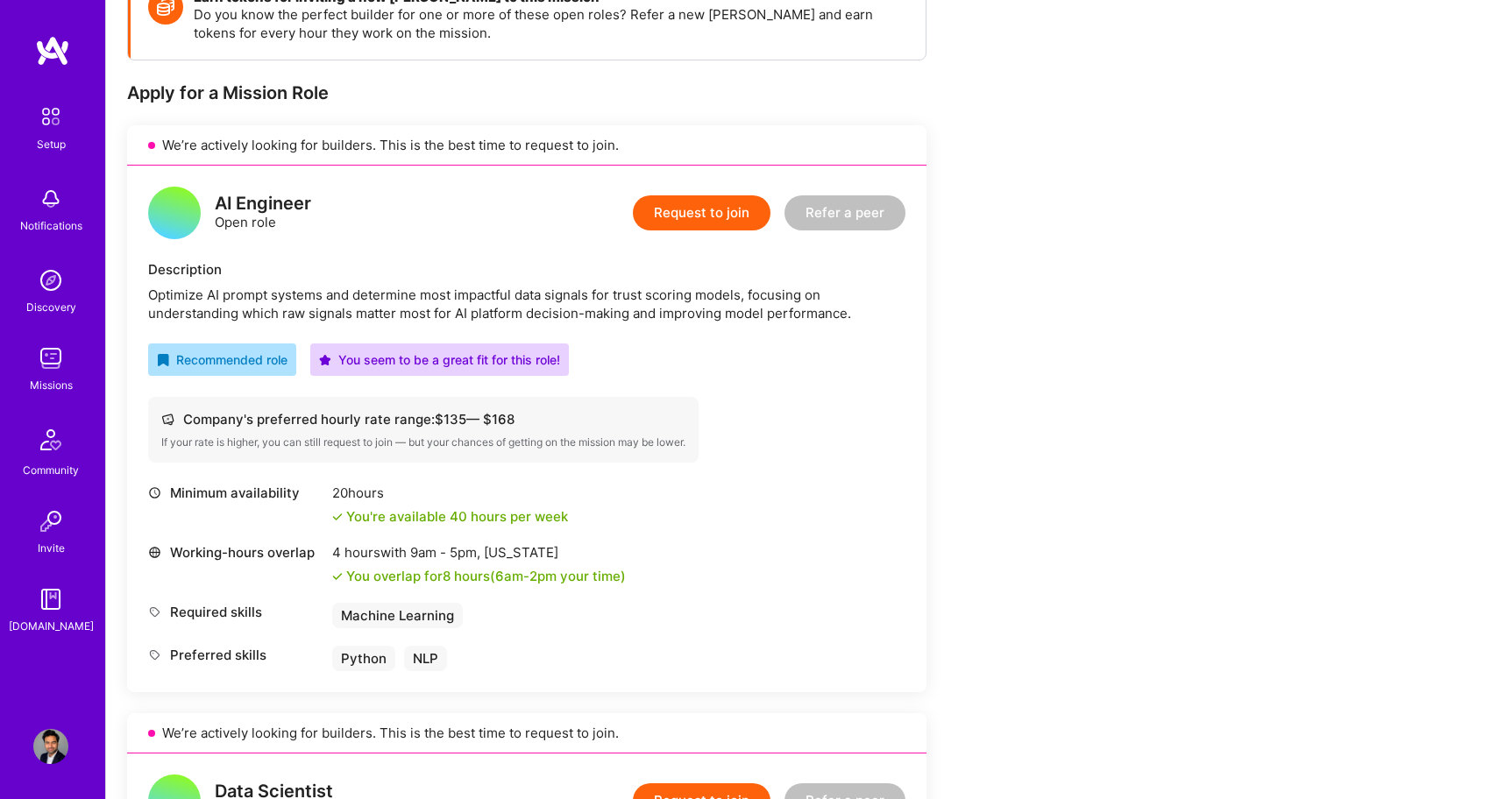
scroll to position [335, 0]
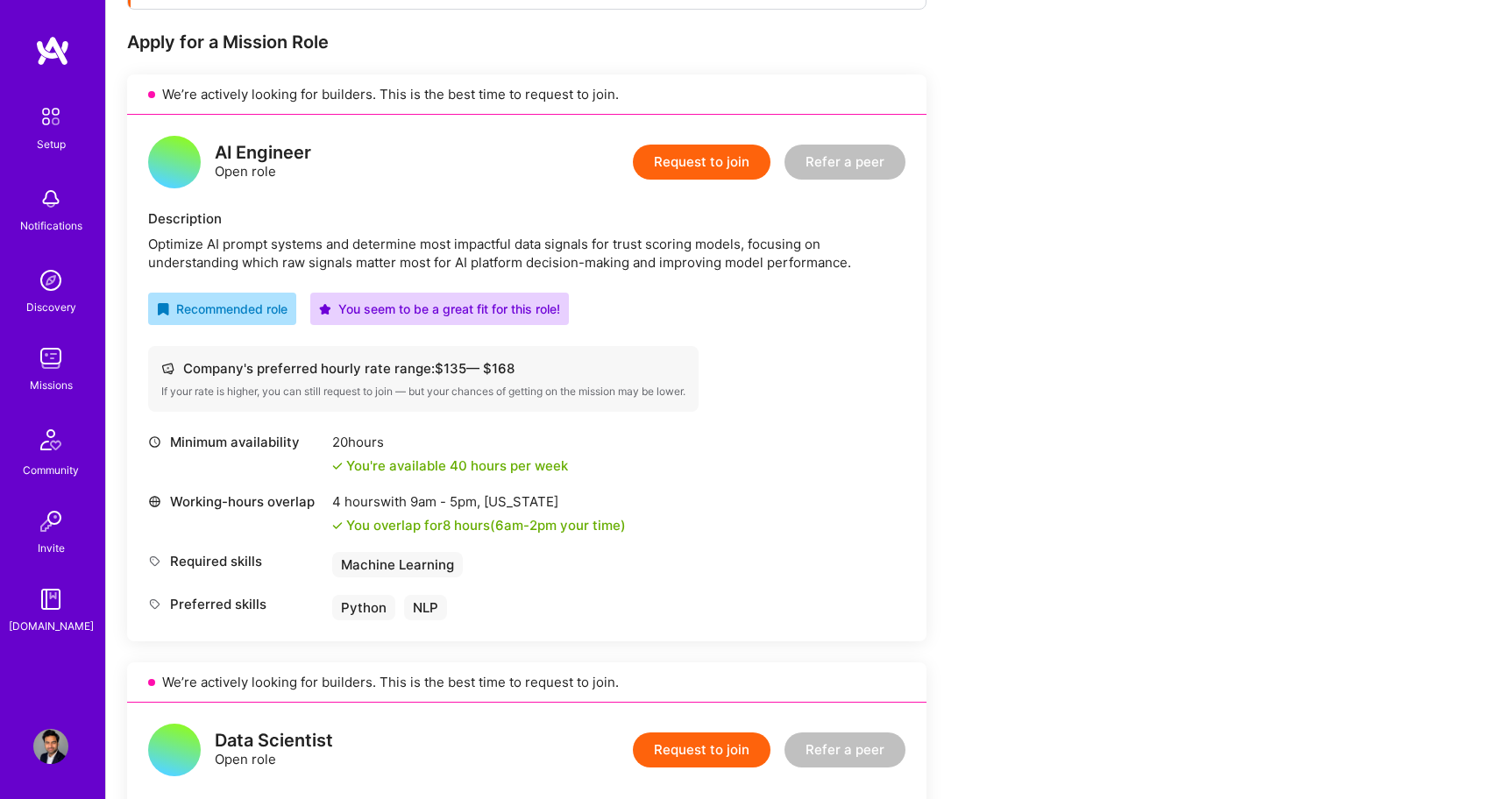
click at [714, 152] on button "Request to join" at bounding box center [702, 162] width 138 height 35
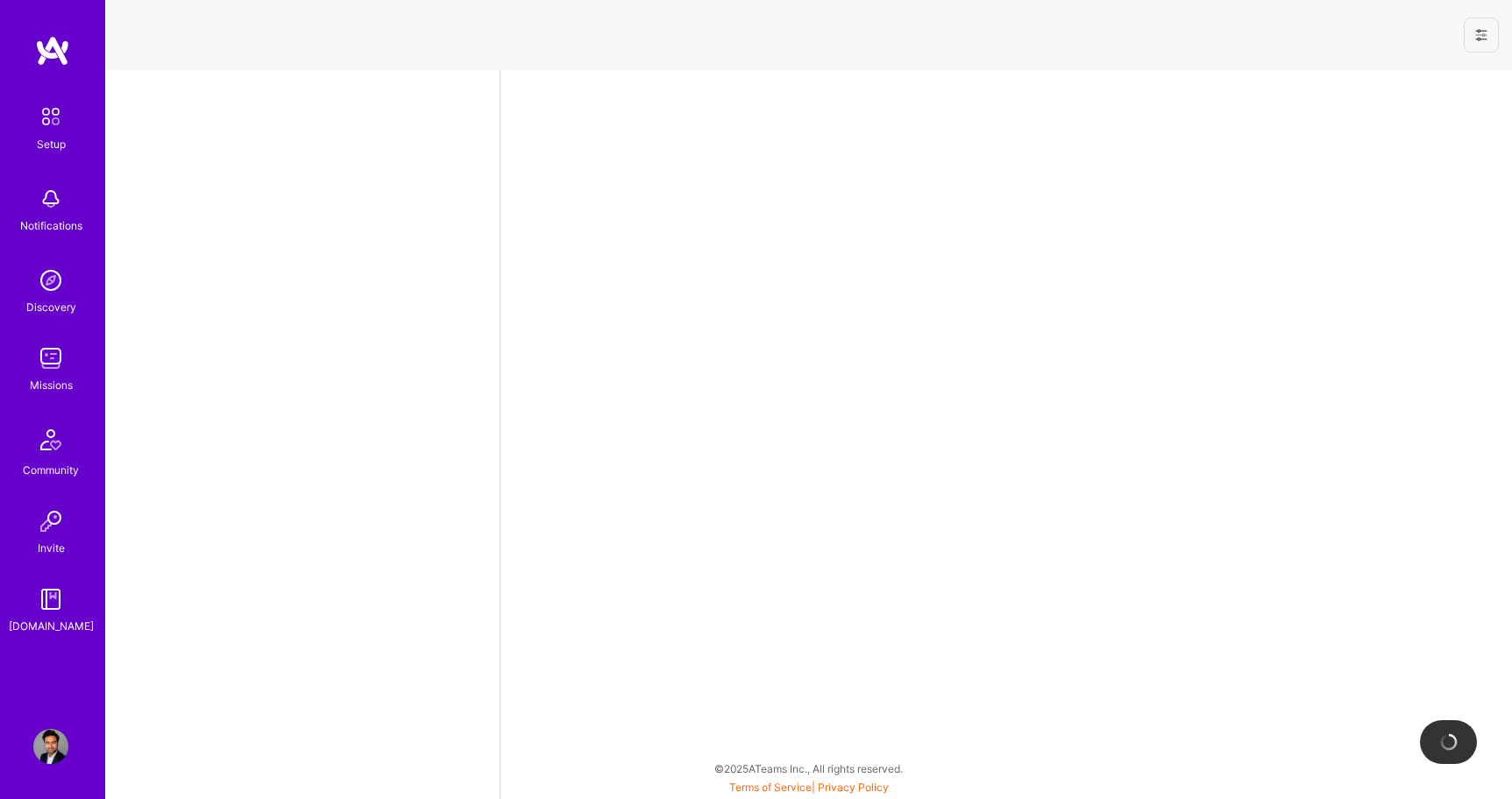
select select "US"
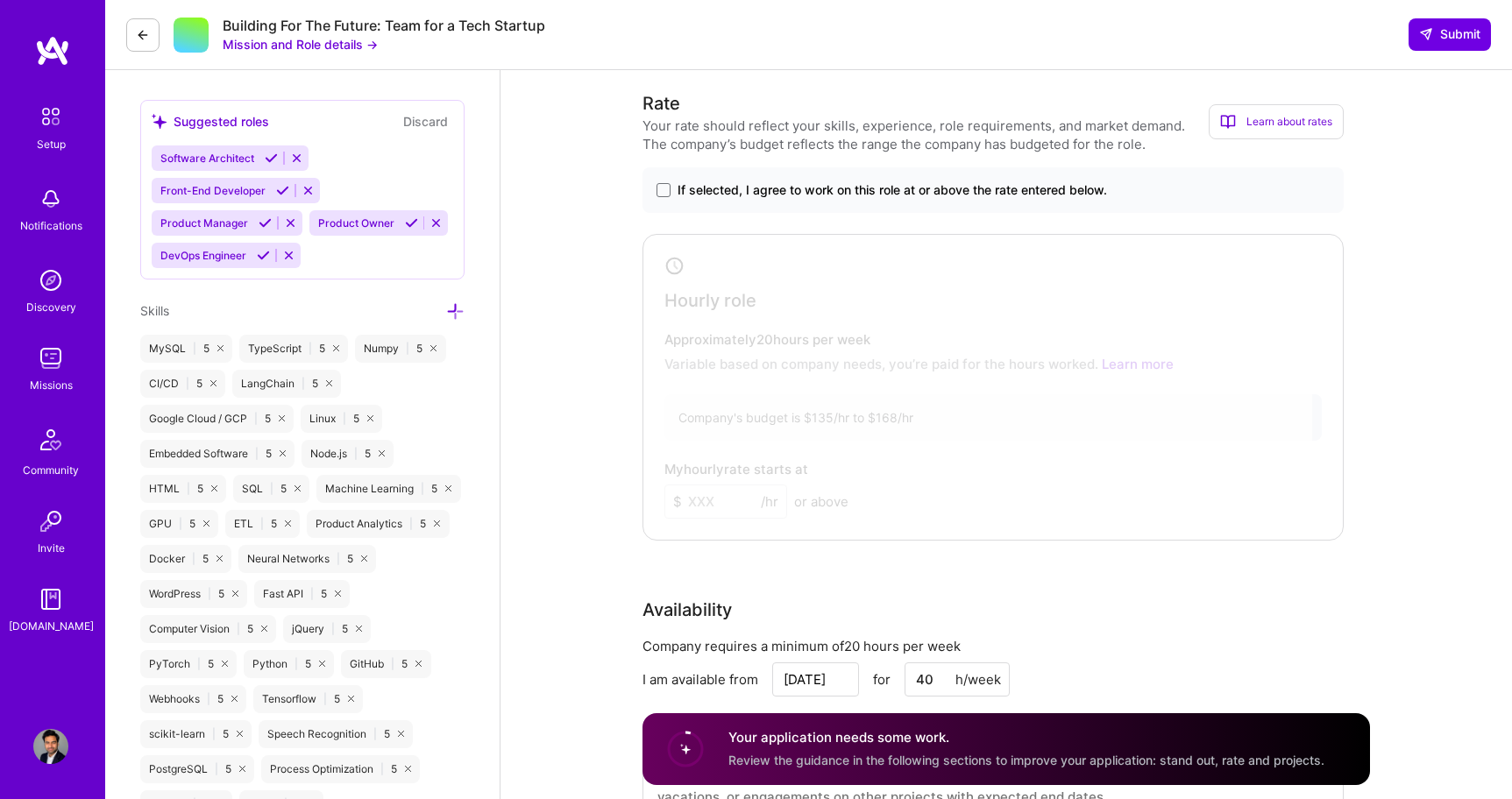
scroll to position [497, 0]
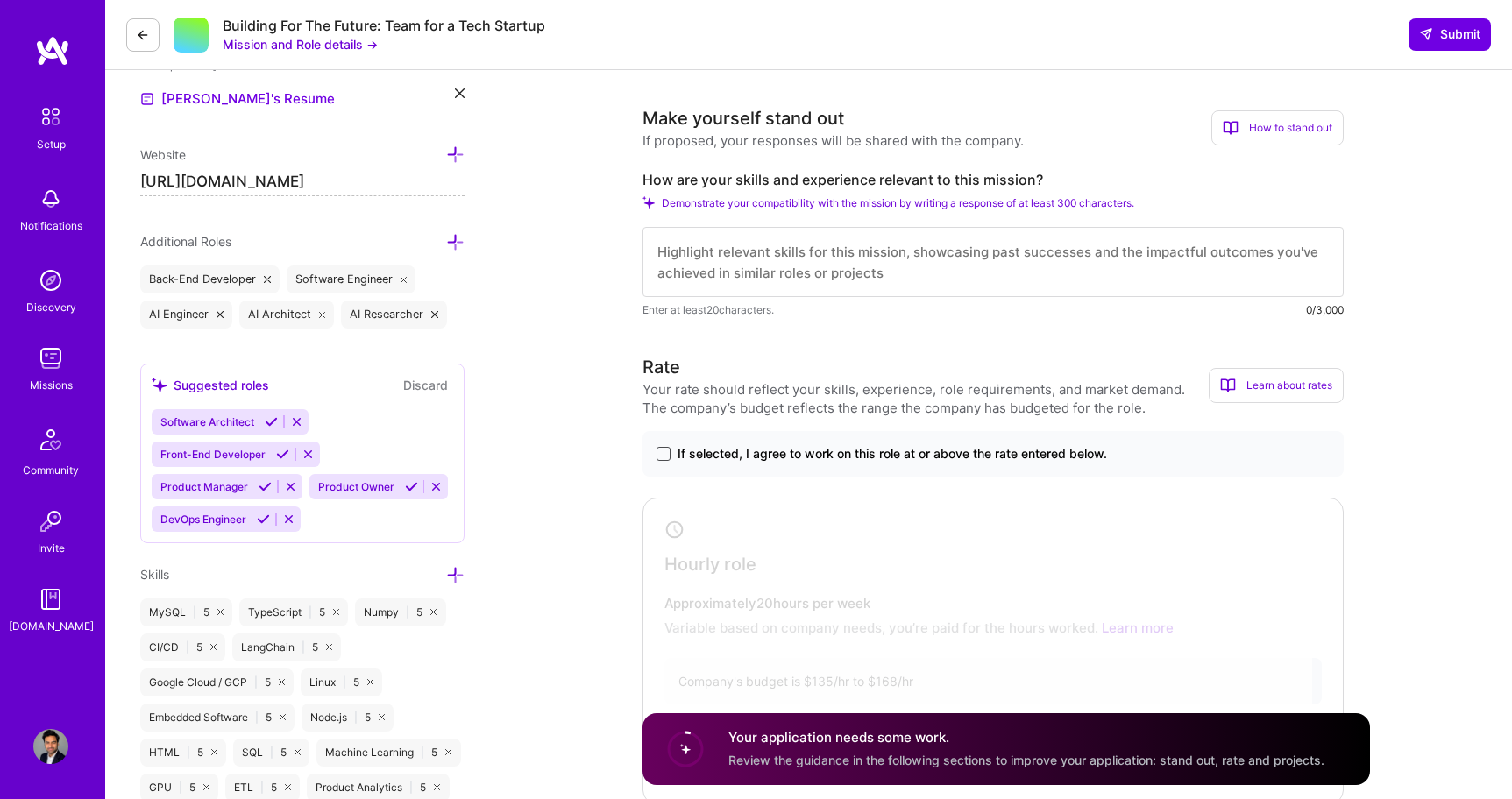
click at [665, 452] on span at bounding box center [663, 453] width 14 height 14
click at [0, 0] on input "If selected, I agree to work on this role at or above the rate entered below." at bounding box center [0, 0] width 0 height 0
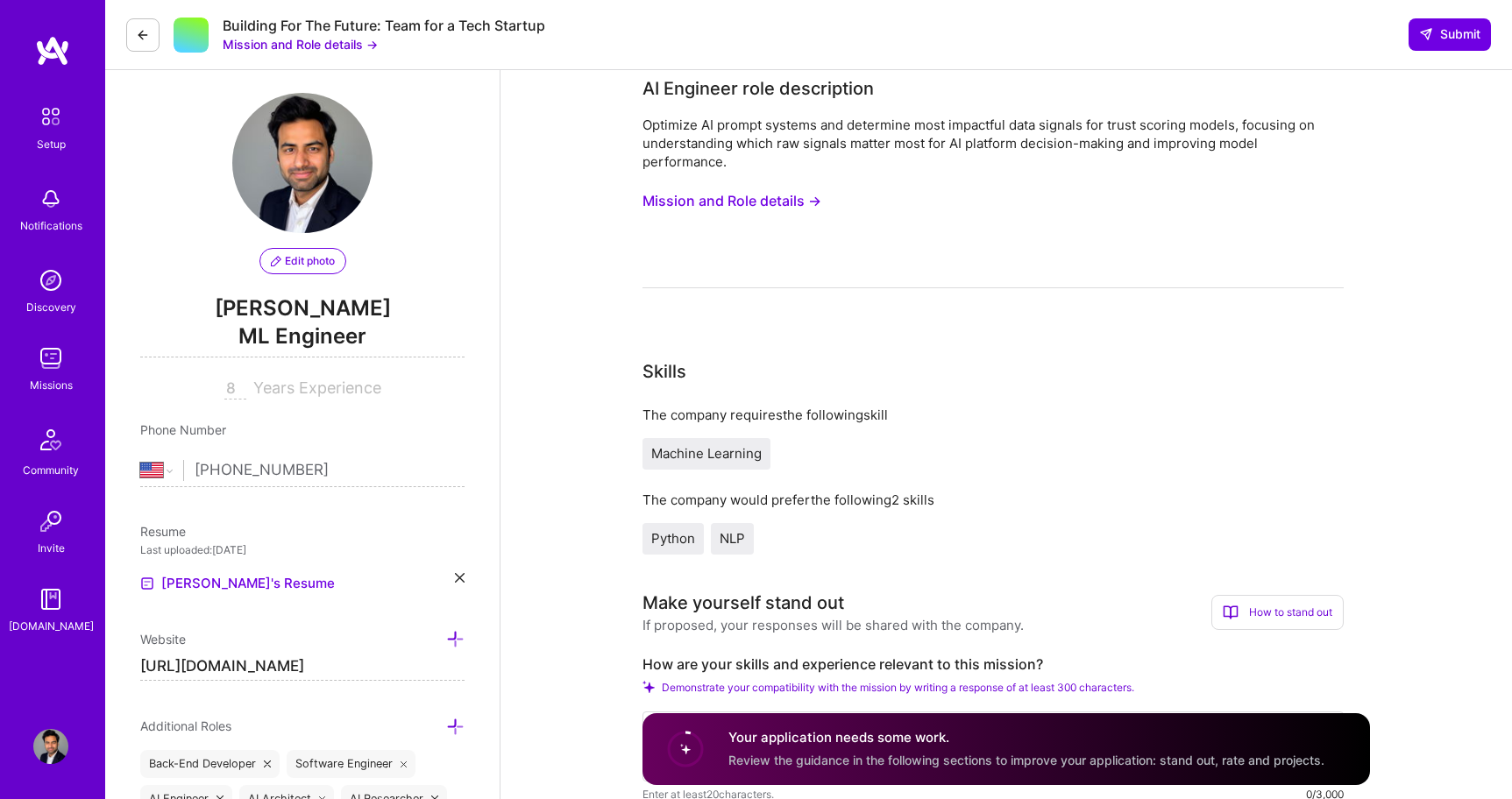
scroll to position [0, 0]
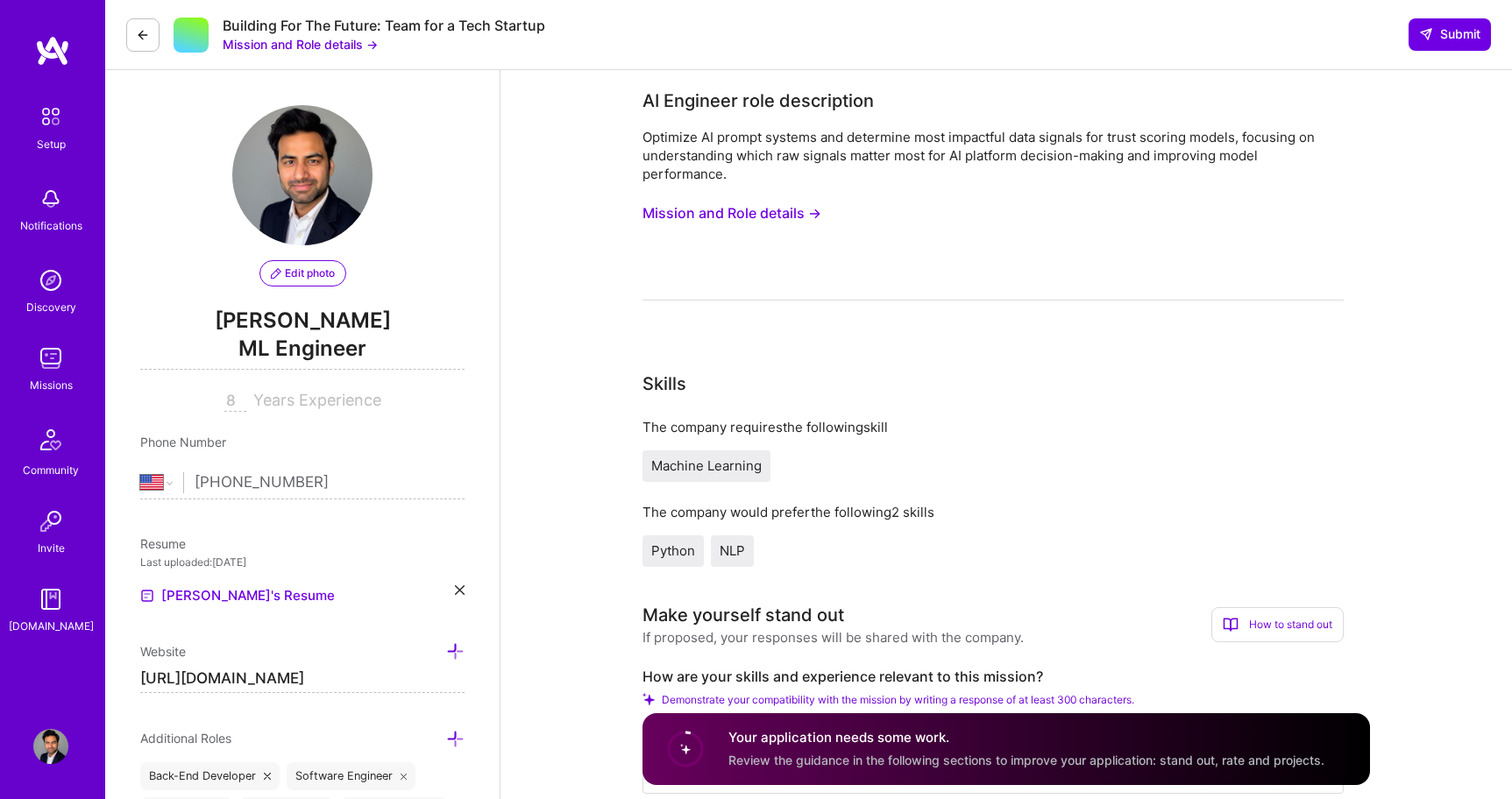
click at [137, 36] on icon at bounding box center [143, 35] width 14 height 14
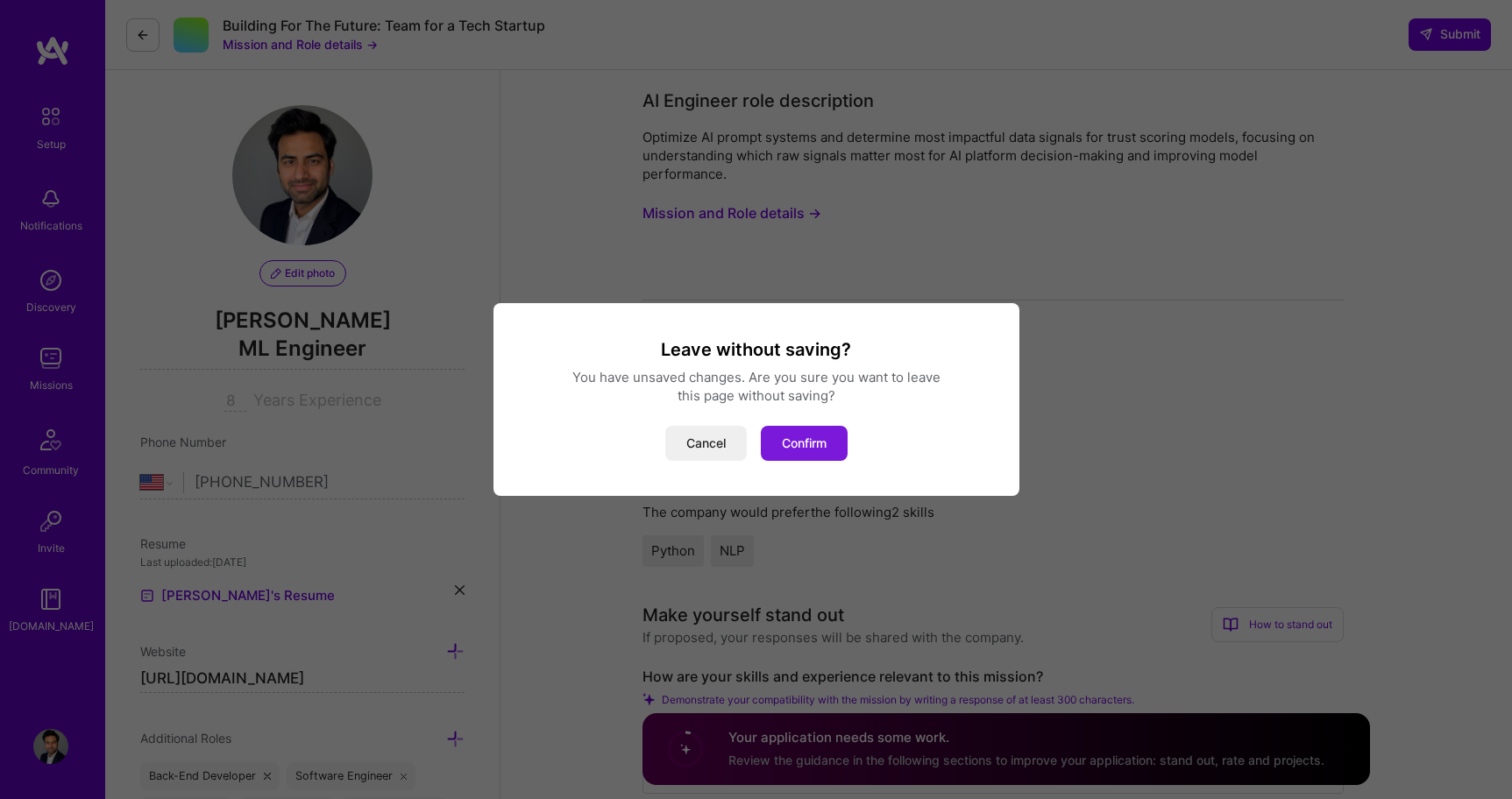
click at [809, 426] on button "Confirm" at bounding box center [804, 443] width 87 height 35
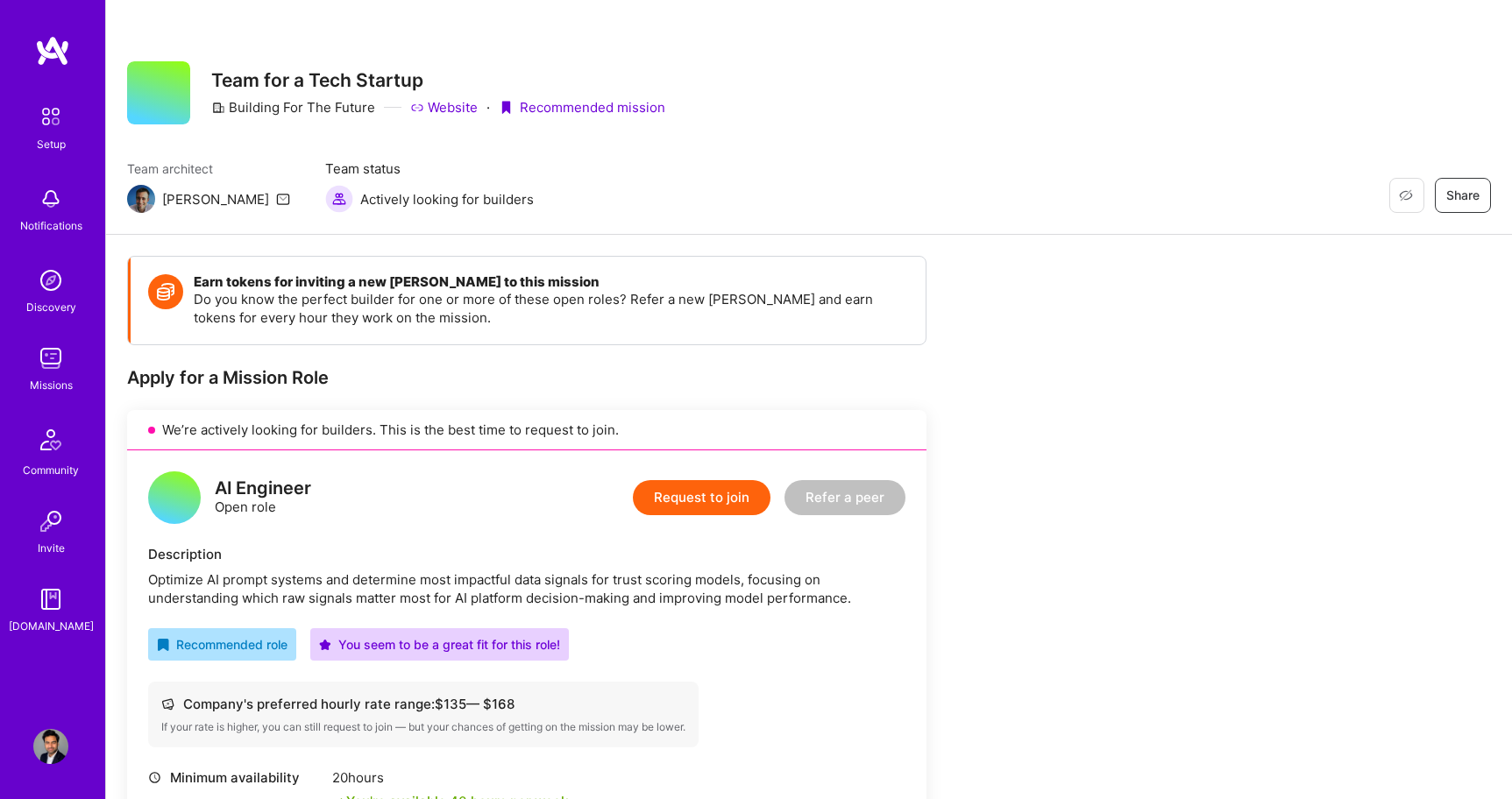
click at [325, 197] on img at bounding box center [339, 198] width 28 height 28
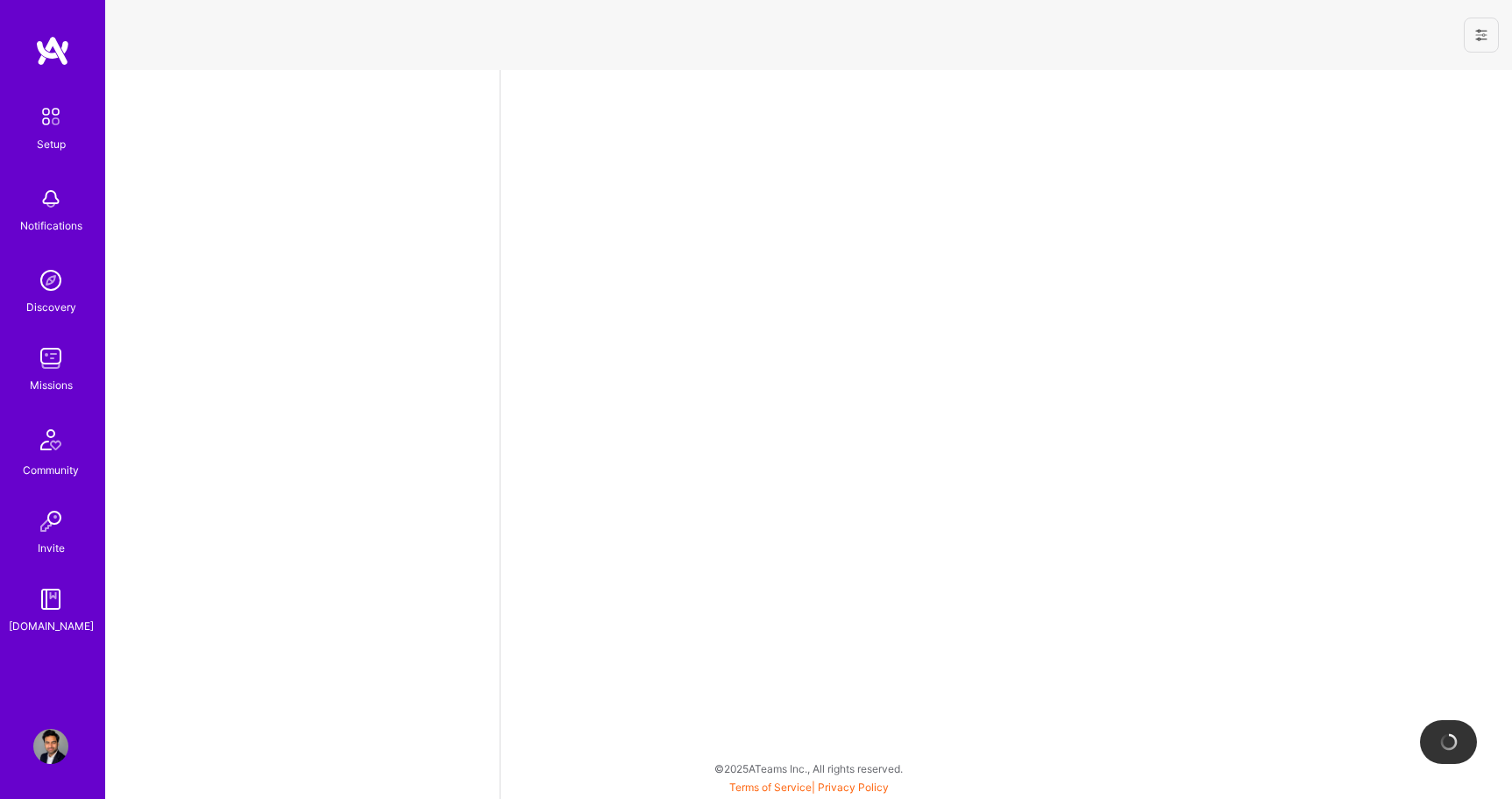
select select "US"
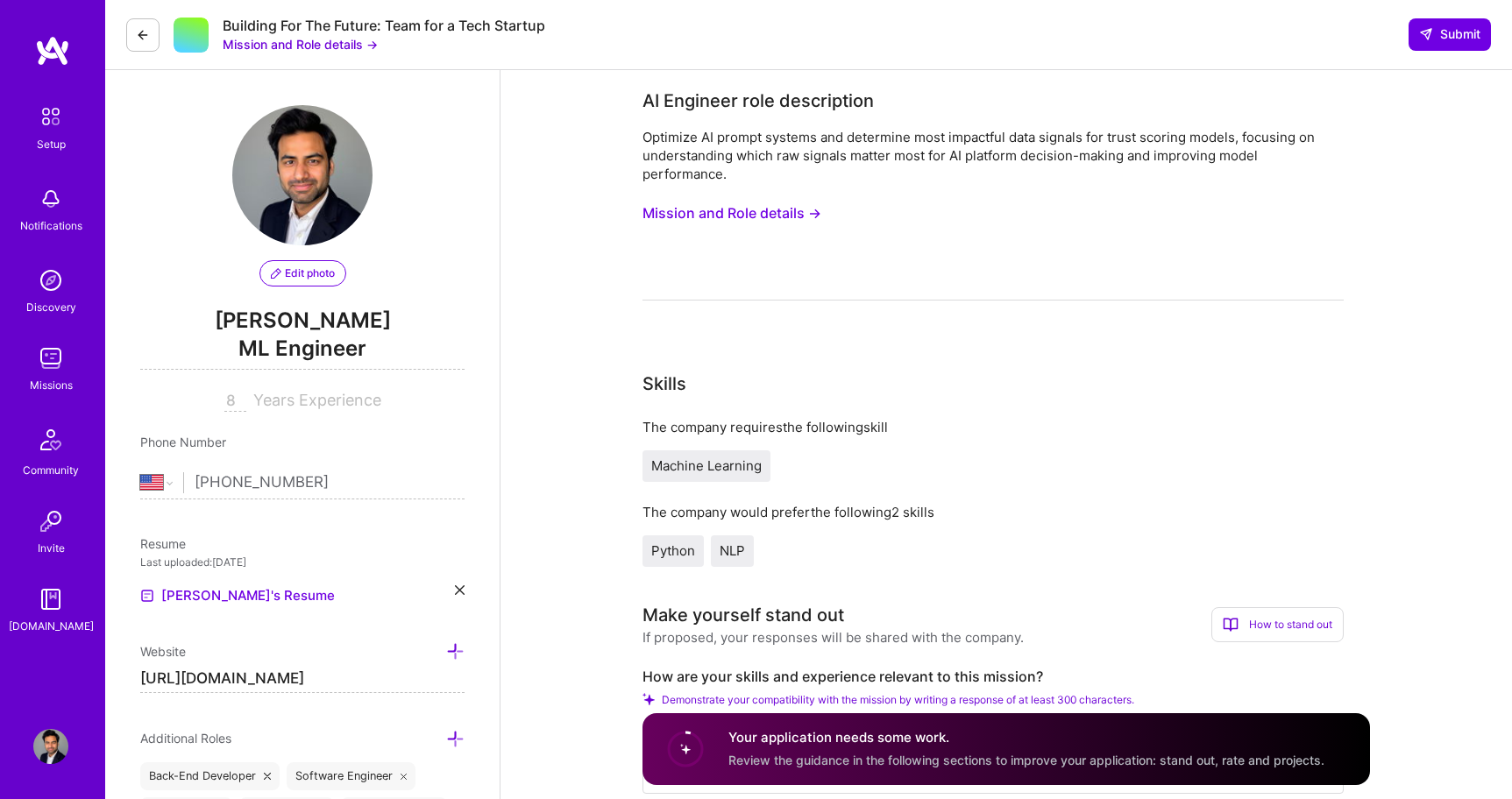
click at [53, 368] on img at bounding box center [50, 358] width 35 height 35
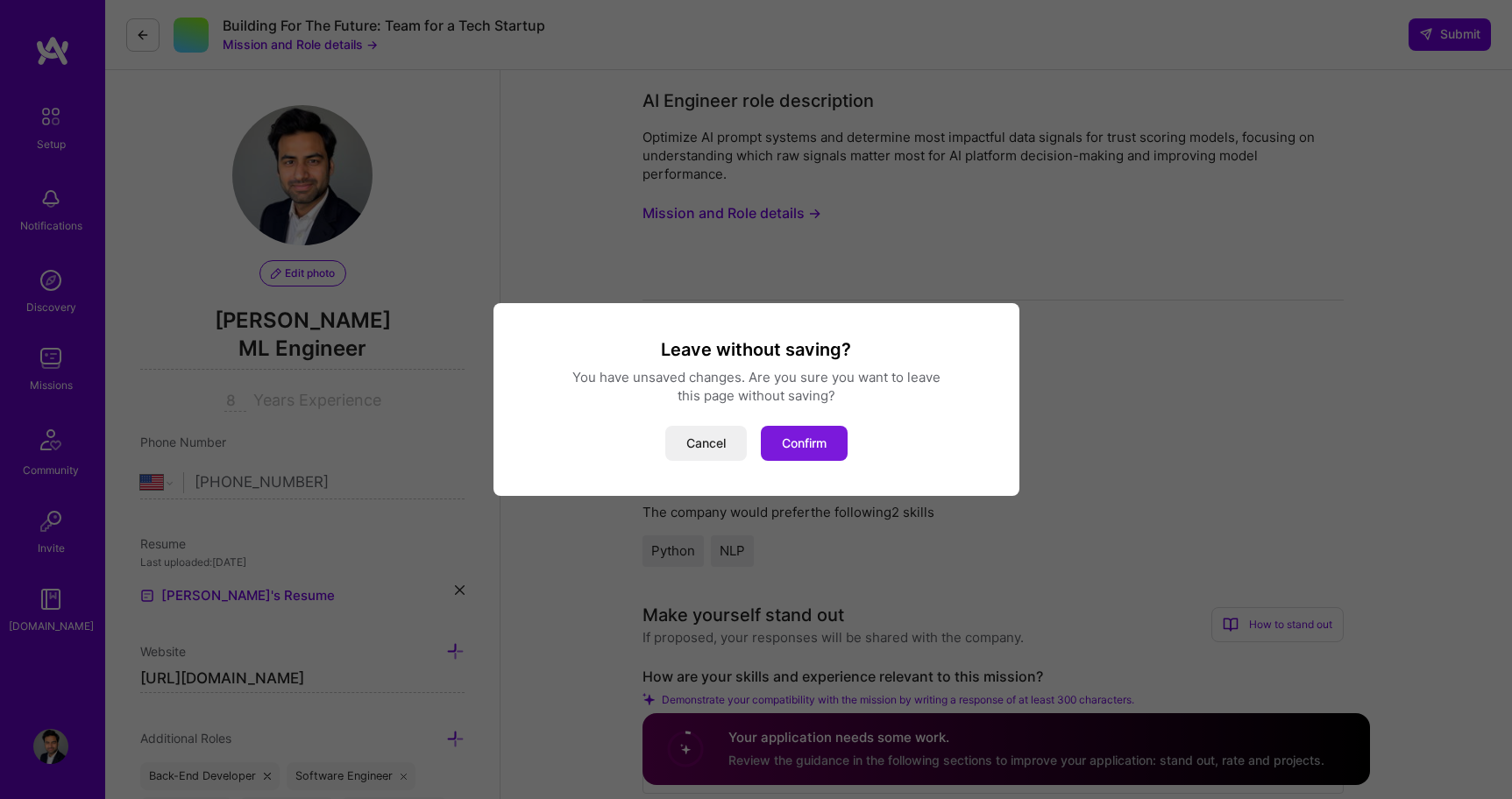
click at [821, 449] on button "Confirm" at bounding box center [804, 443] width 87 height 35
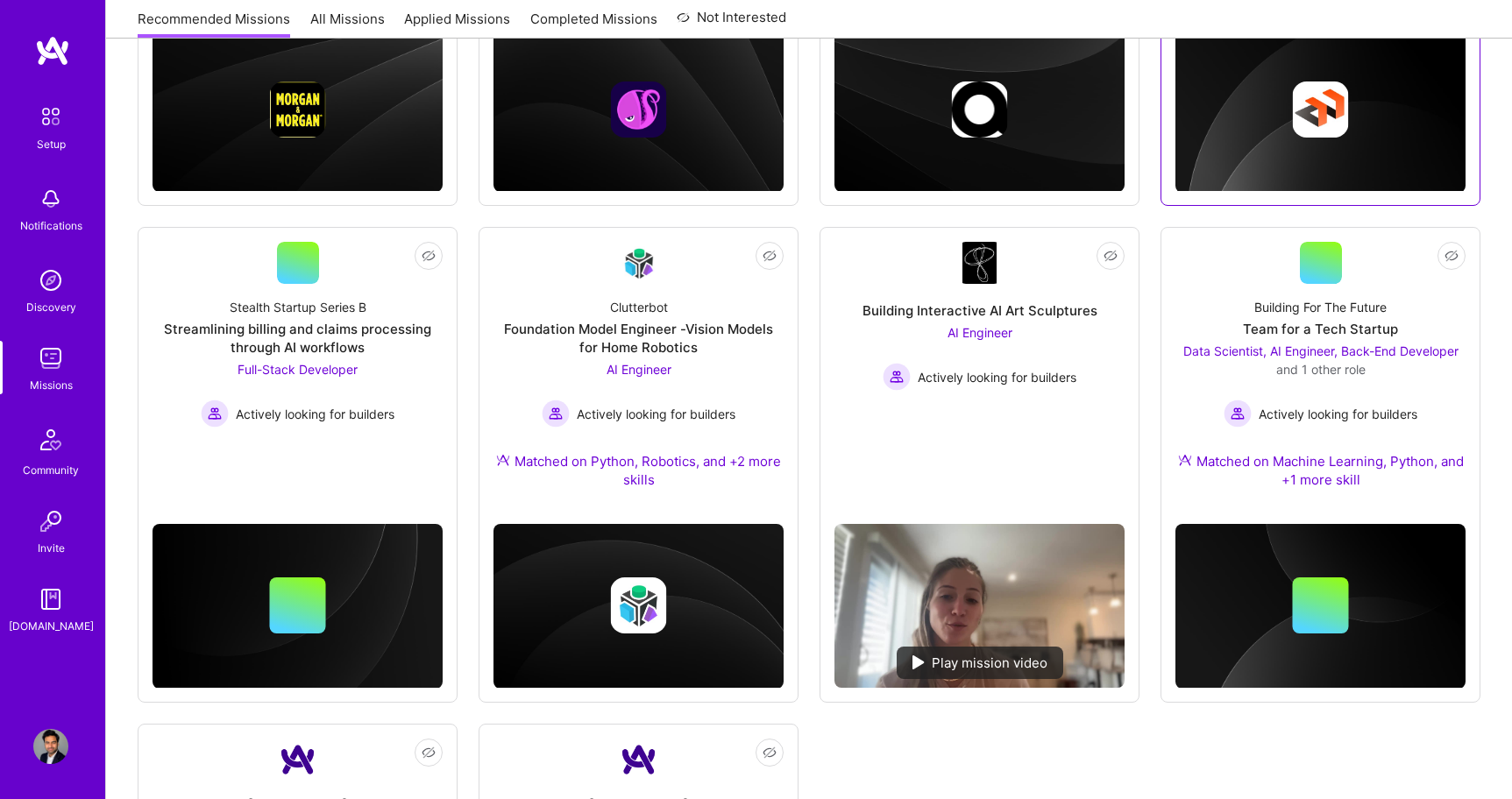
scroll to position [650, 0]
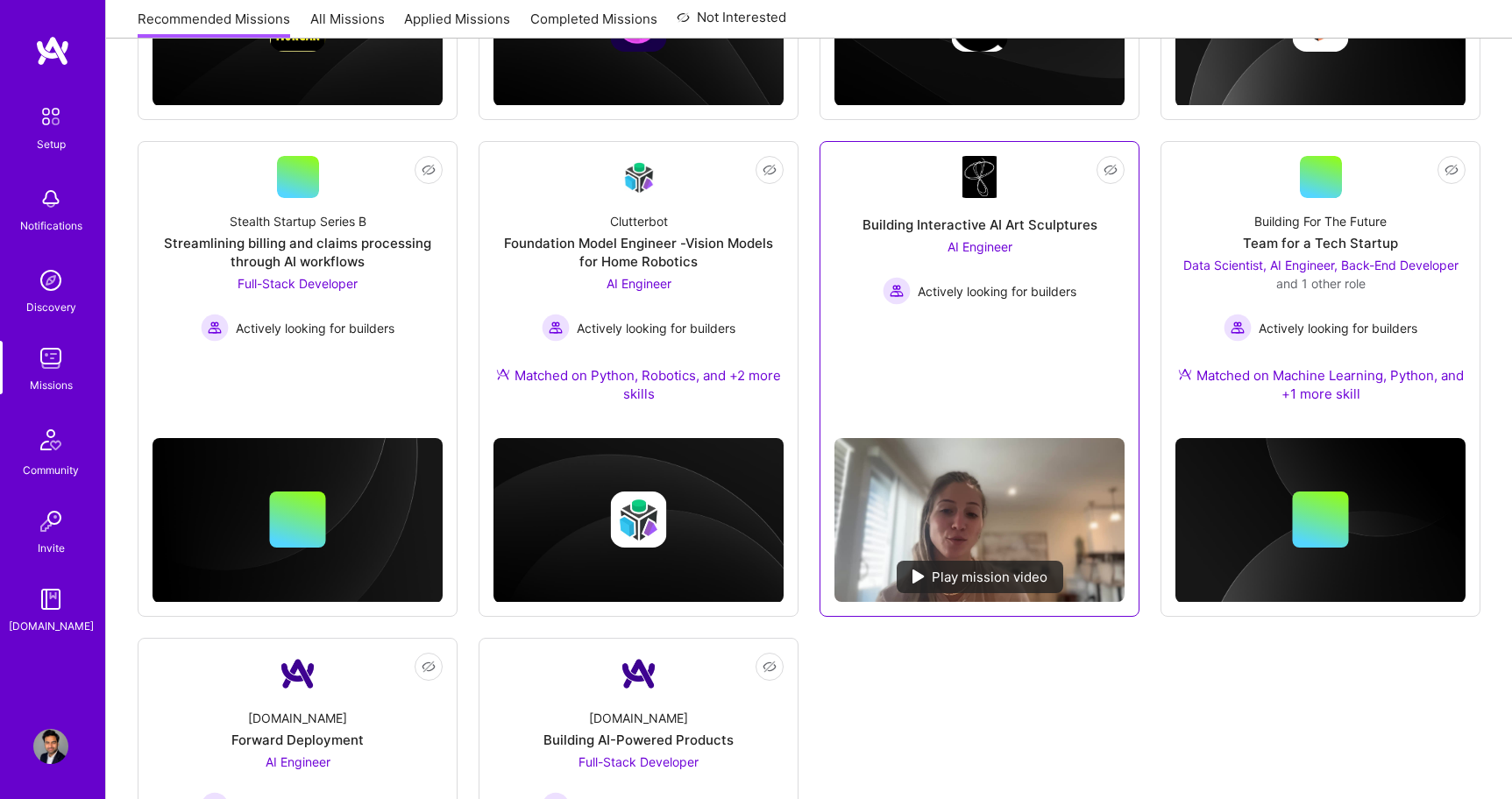
click at [925, 582] on div "Play mission video" at bounding box center [980, 576] width 166 height 32
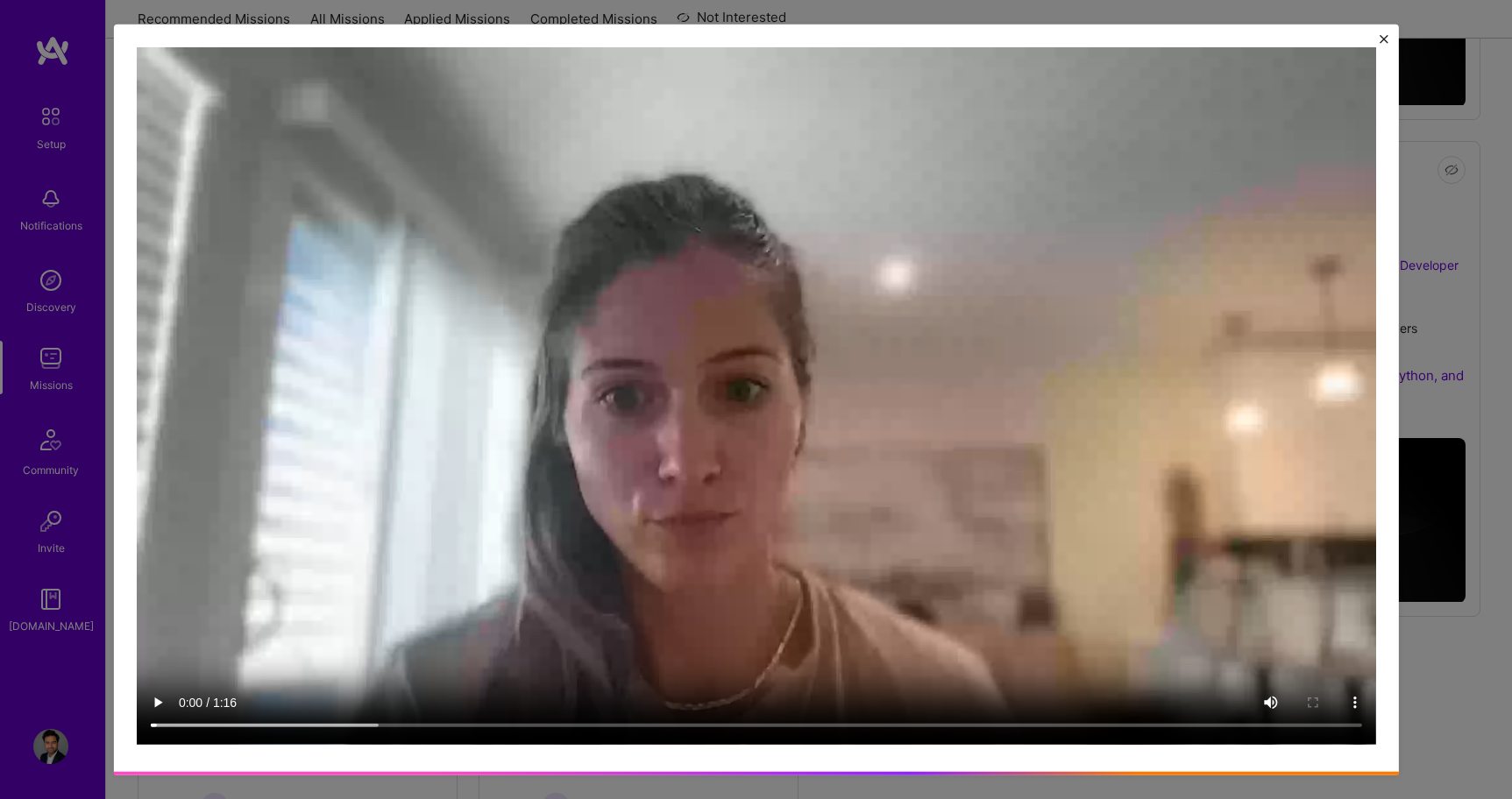
click at [1383, 36] on img "Close" at bounding box center [1384, 39] width 9 height 9
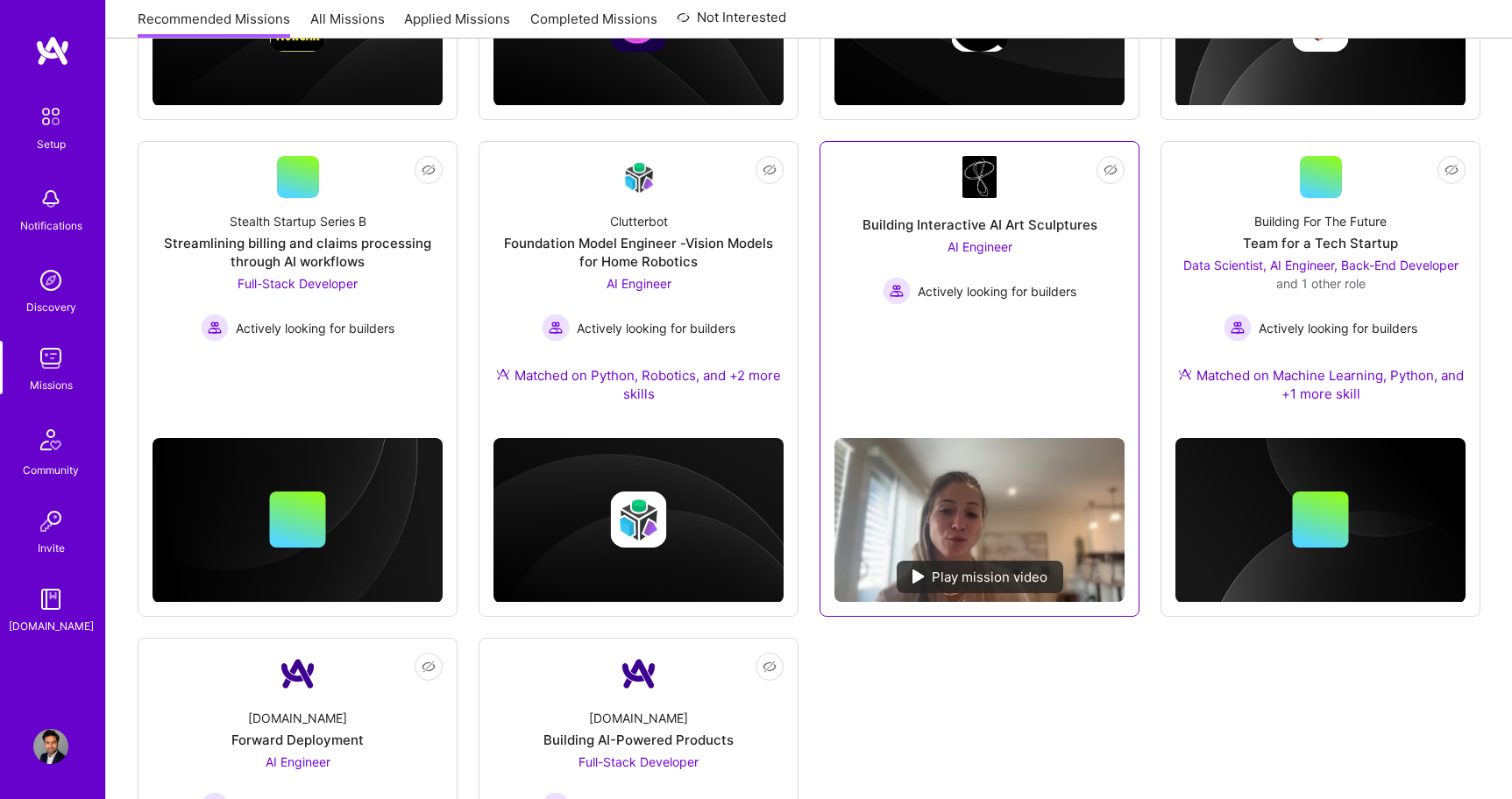
click at [1016, 216] on div "Building Interactive AI Art Sculptures" at bounding box center [979, 225] width 235 height 18
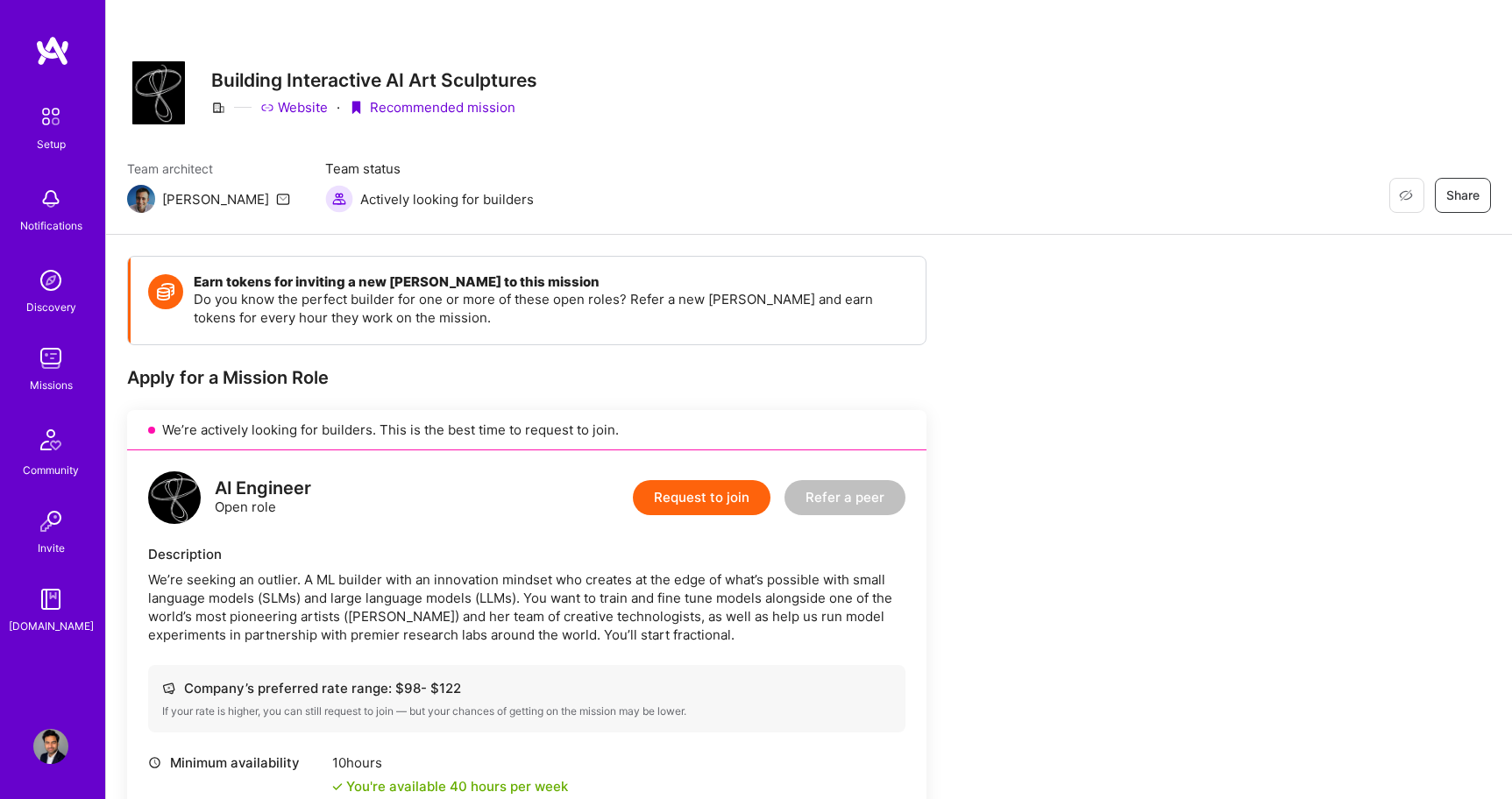
click at [138, 198] on img at bounding box center [141, 198] width 28 height 28
click at [147, 201] on img at bounding box center [141, 198] width 28 height 28
drag, startPoint x: 162, startPoint y: 199, endPoint x: 174, endPoint y: 199, distance: 12.0
click at [174, 199] on div "Luis" at bounding box center [208, 198] width 163 height 28
drag, startPoint x: 200, startPoint y: 195, endPoint x: 1038, endPoint y: 5, distance: 859.3
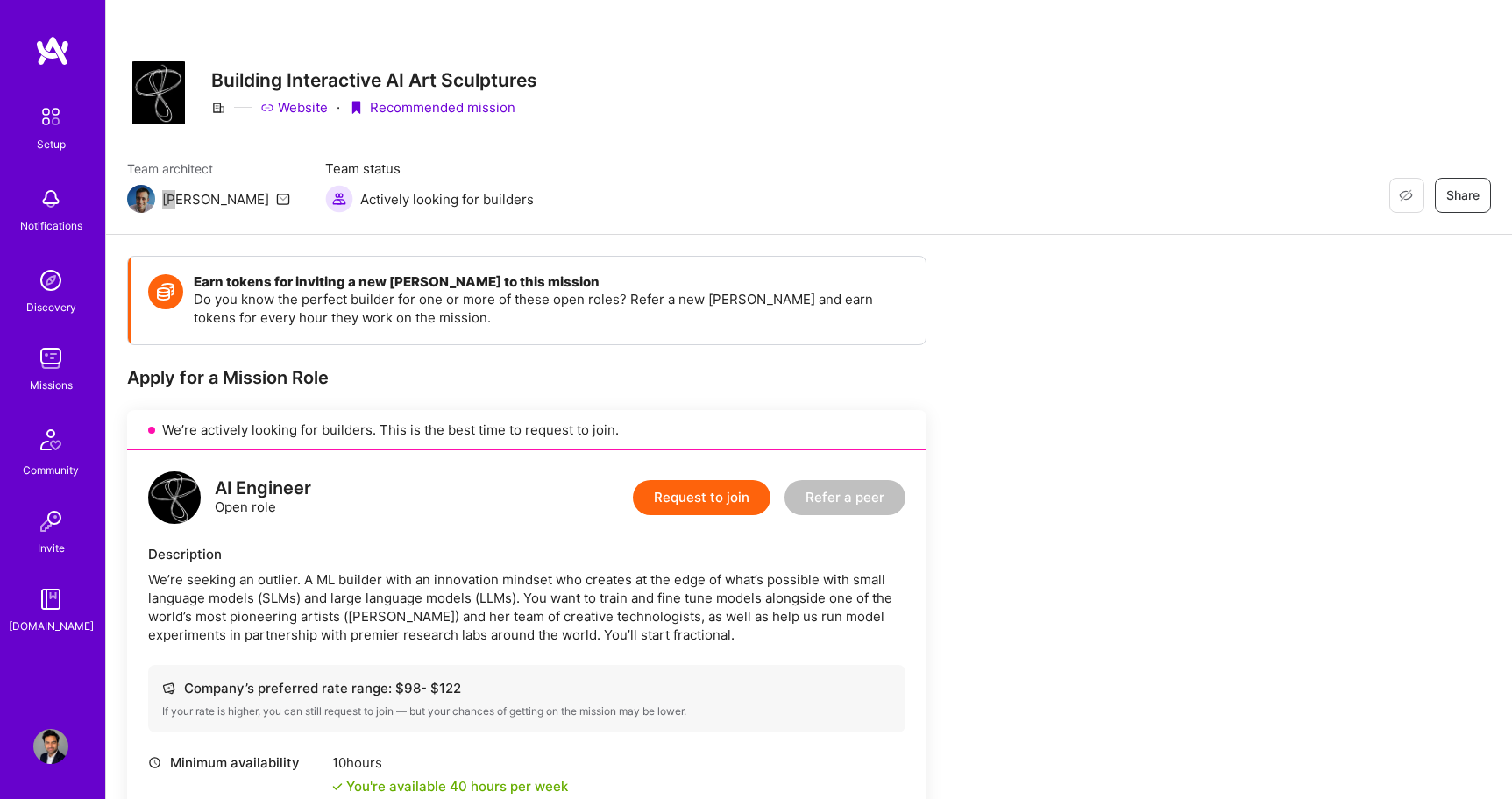
click at [531, 142] on div "Restore Not Interested Share Building Interactive AI Art Sculptures Website · R…" at bounding box center [809, 117] width 1406 height 235
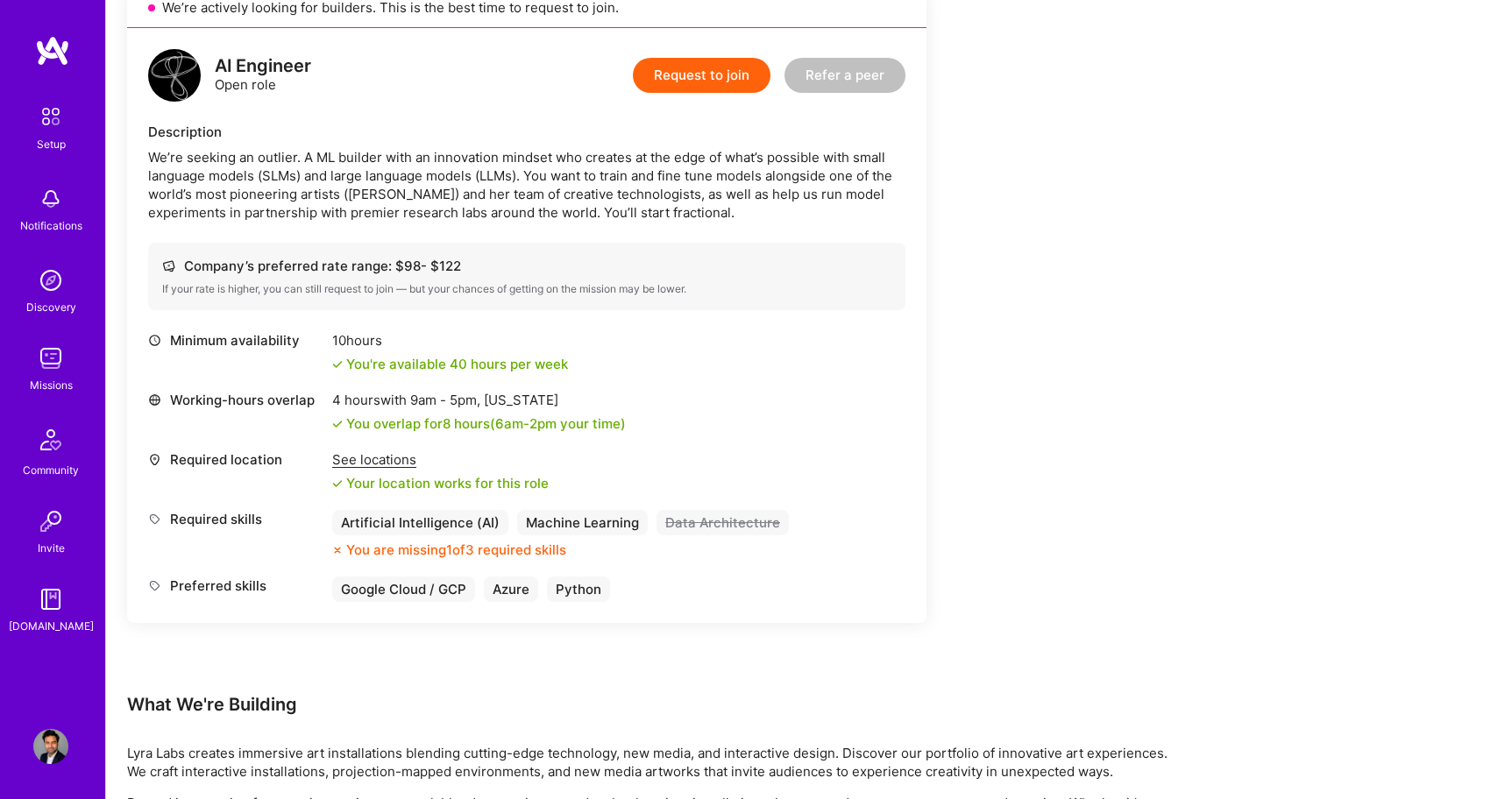
scroll to position [430, 0]
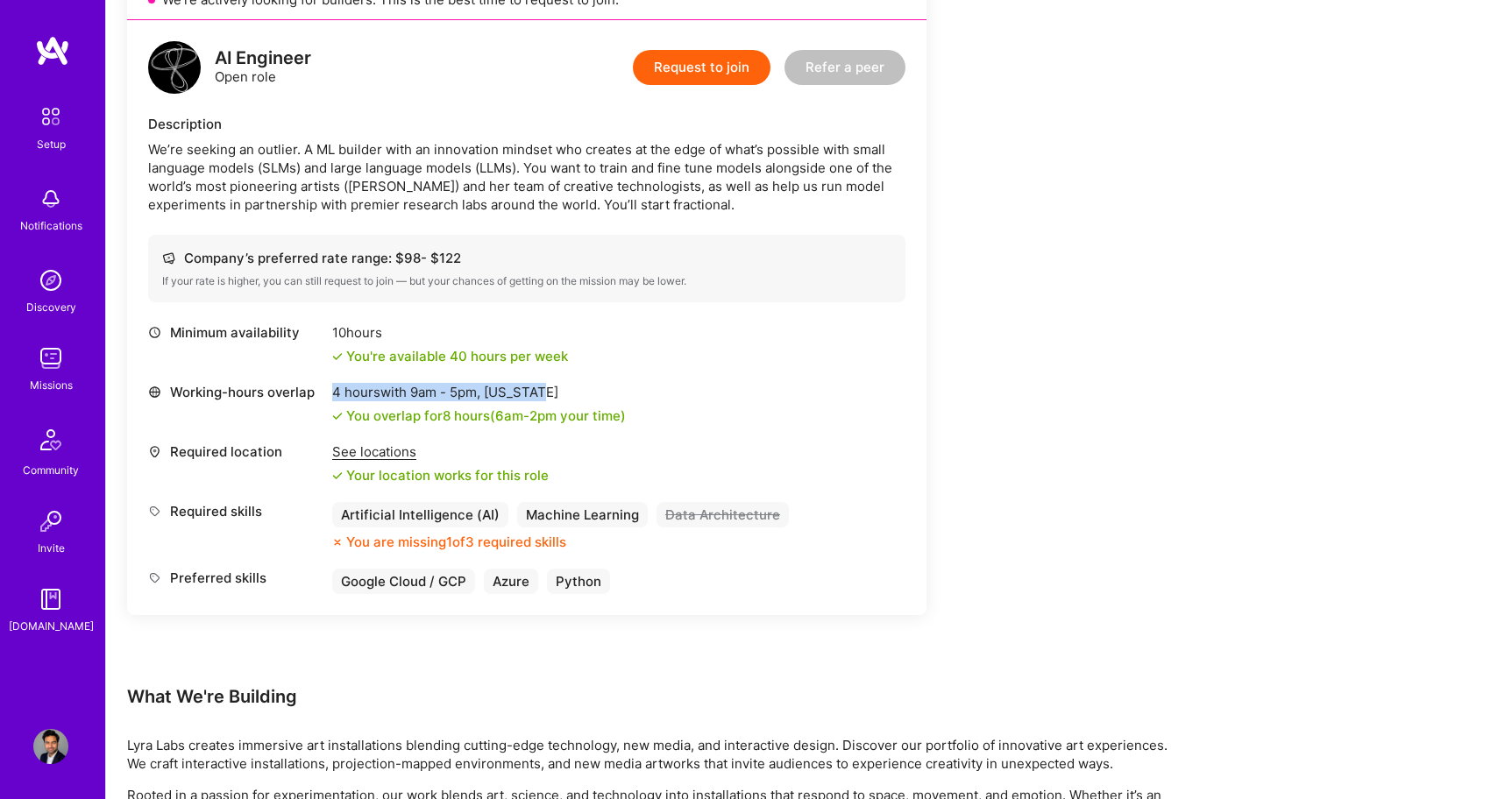
drag, startPoint x: 335, startPoint y: 393, endPoint x: 585, endPoint y: 399, distance: 250.1
click at [586, 399] on div "4 hours with 9am - 5pm , New York" at bounding box center [479, 392] width 293 height 18
click at [585, 399] on div "4 hours with 9am - 5pm , New York" at bounding box center [479, 392] width 293 height 18
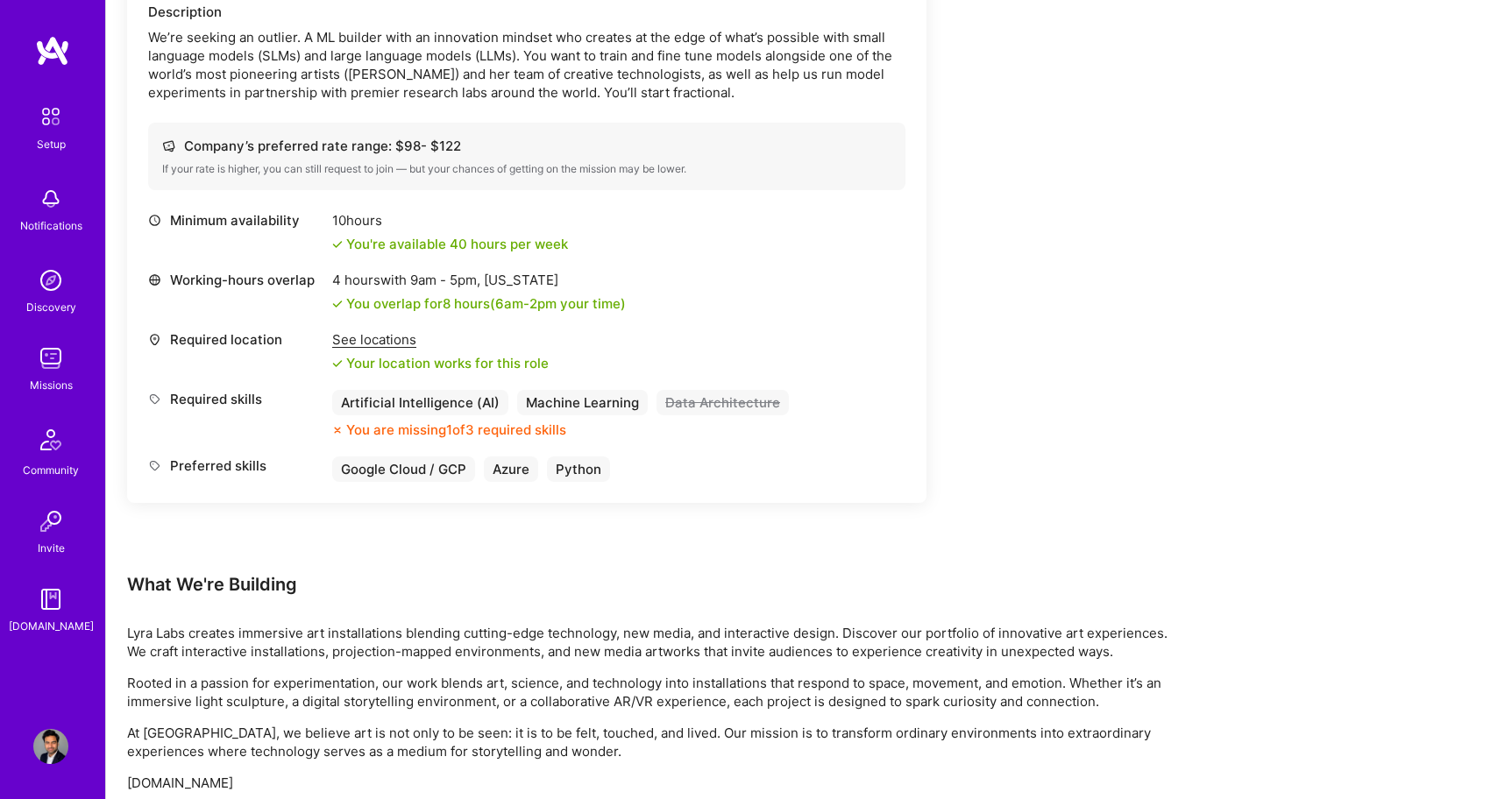
scroll to position [544, 0]
click at [682, 473] on div "Preferred skills Google Cloud / GCP Azure Python" at bounding box center [526, 468] width 757 height 26
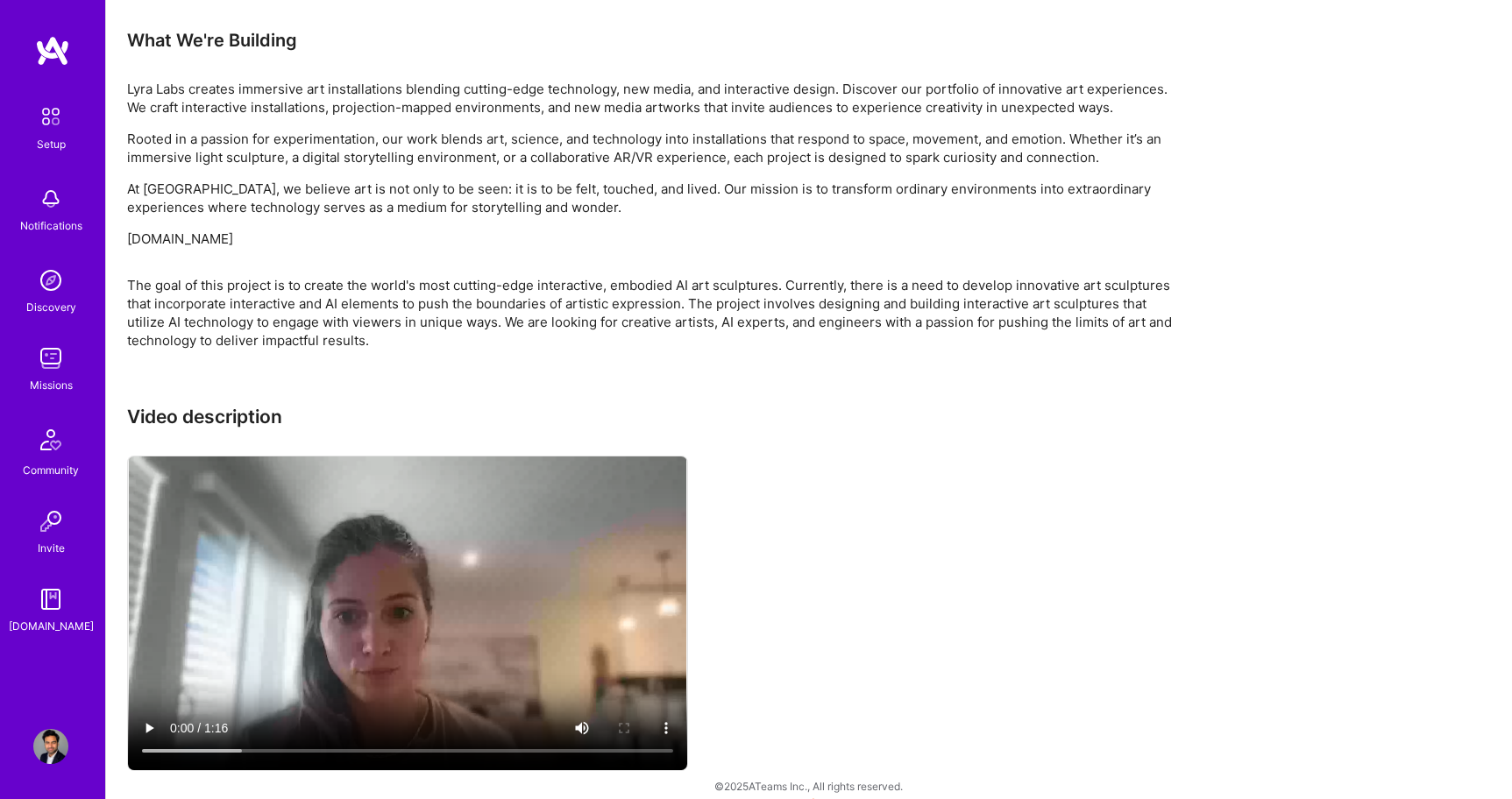
scroll to position [1104, 0]
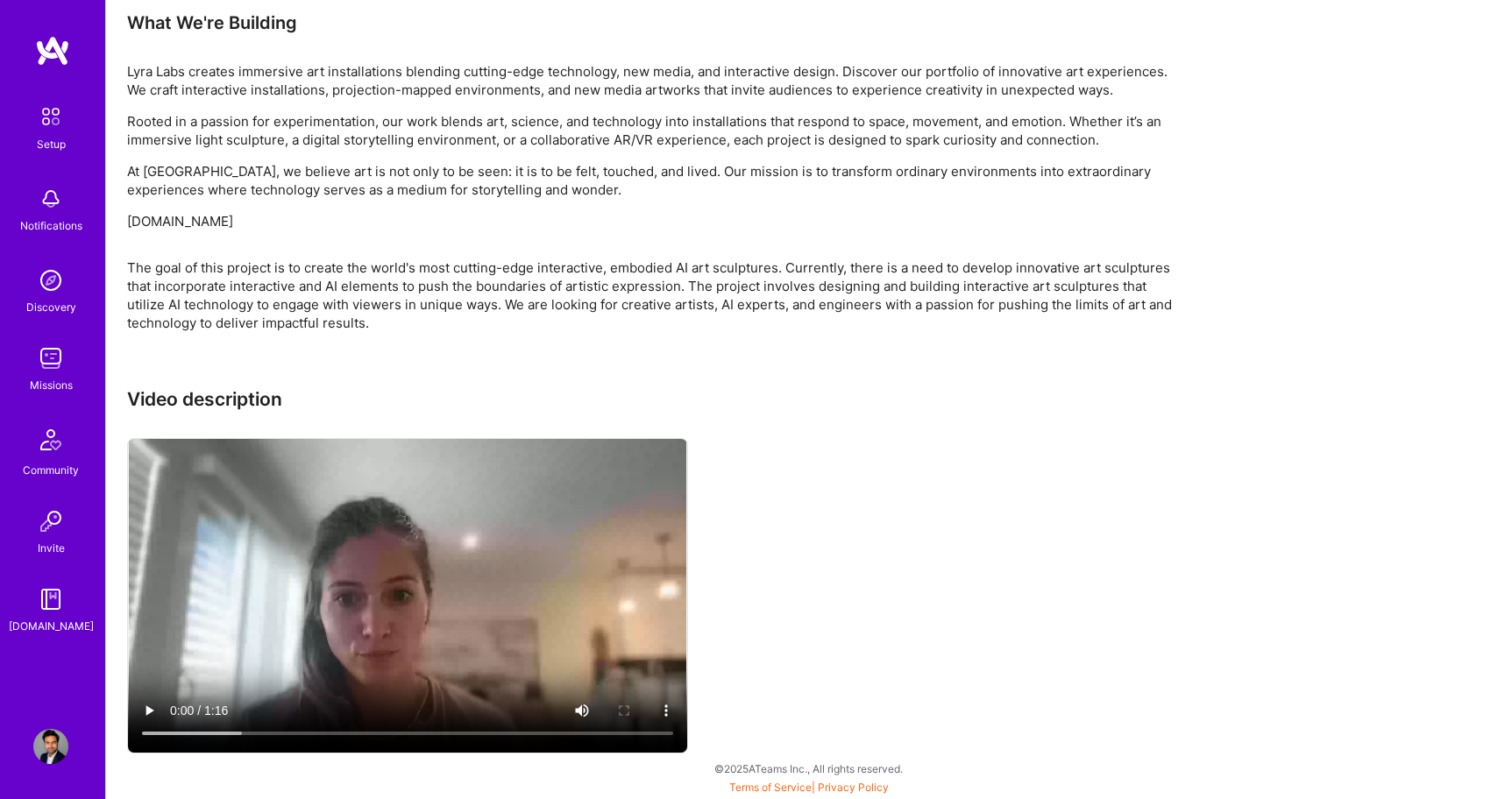
click at [693, 436] on div "Video description" at bounding box center [652, 573] width 1052 height 369
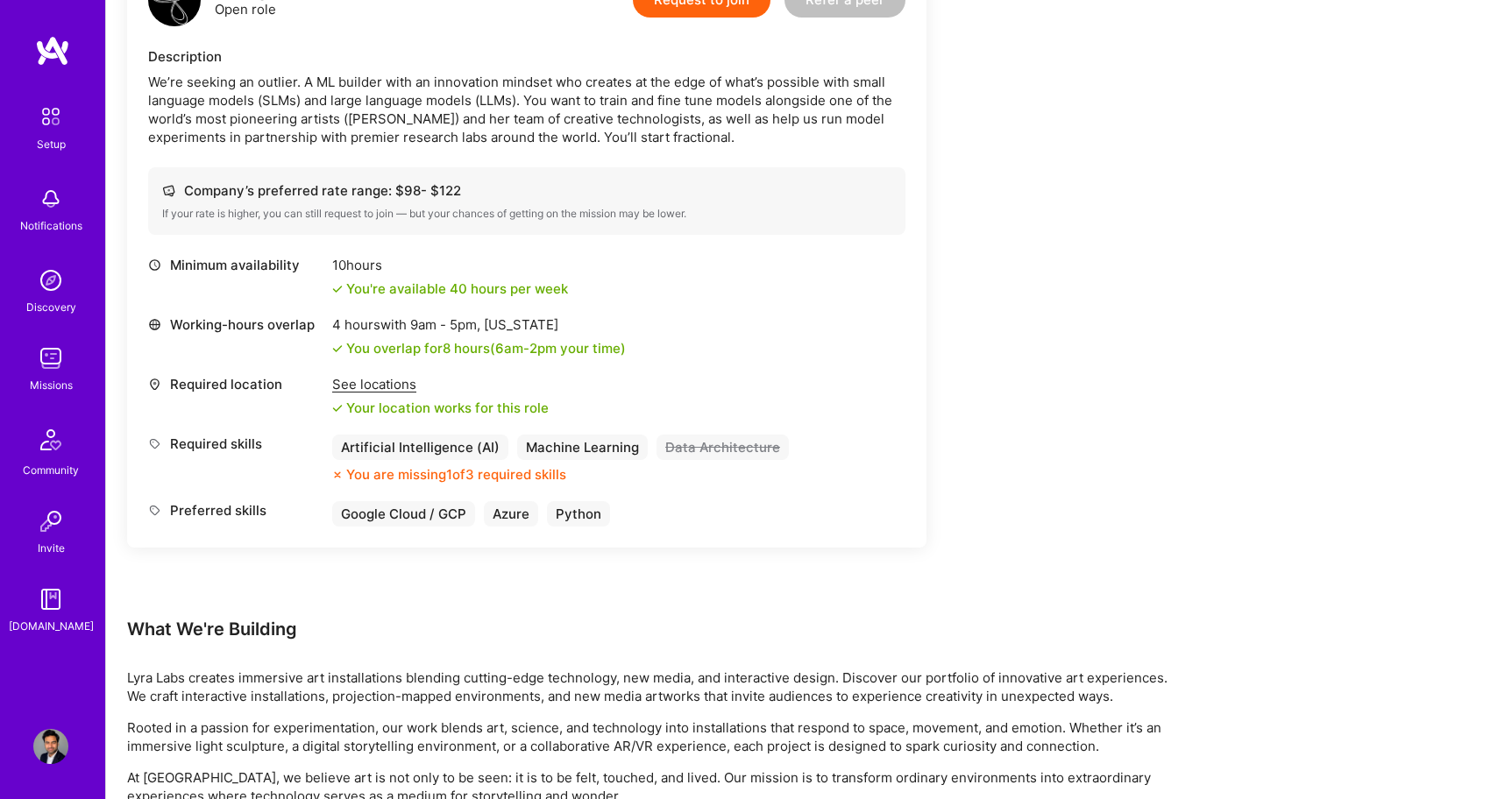
scroll to position [0, 0]
